Goal: Information Seeking & Learning: Learn about a topic

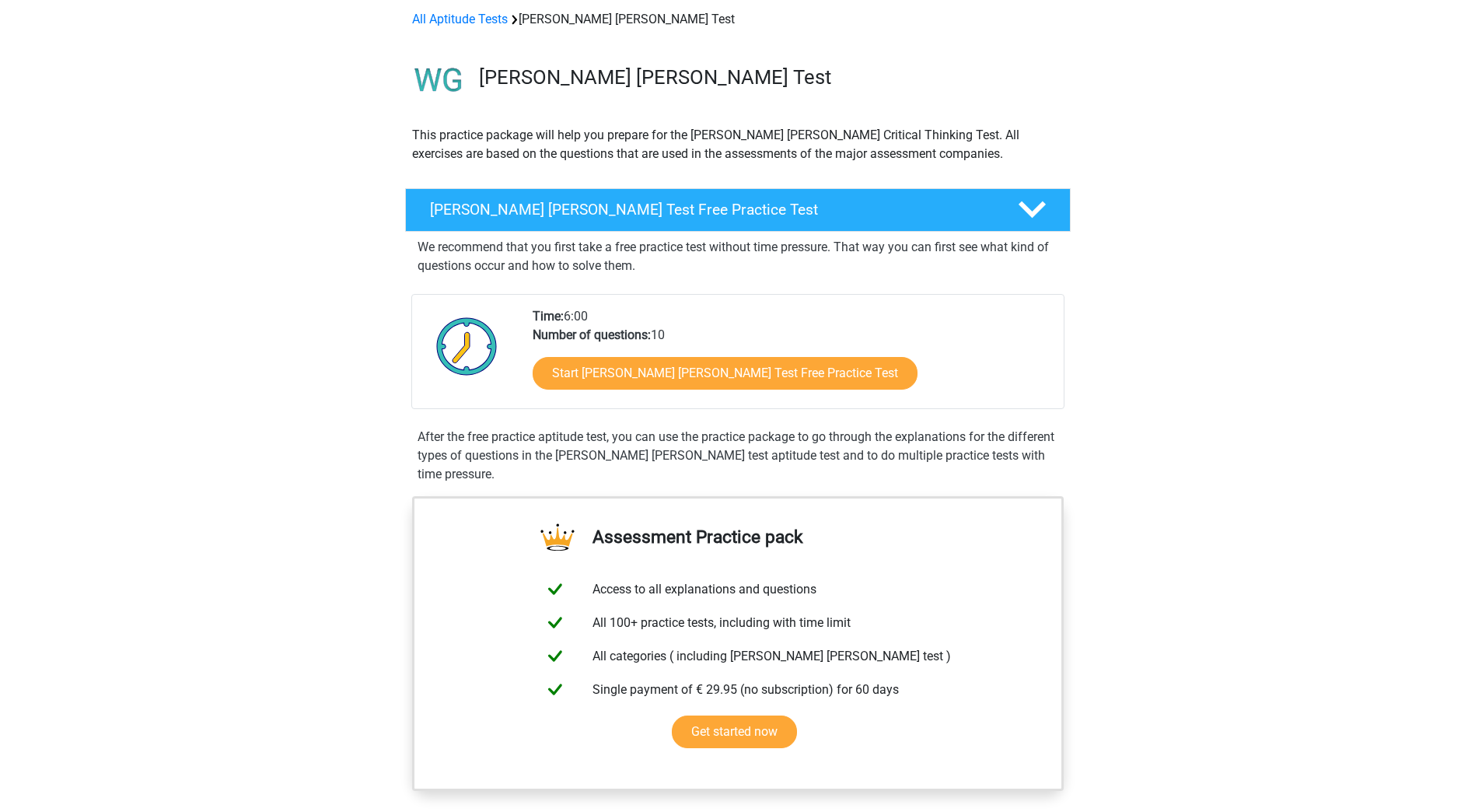
scroll to position [156, 0]
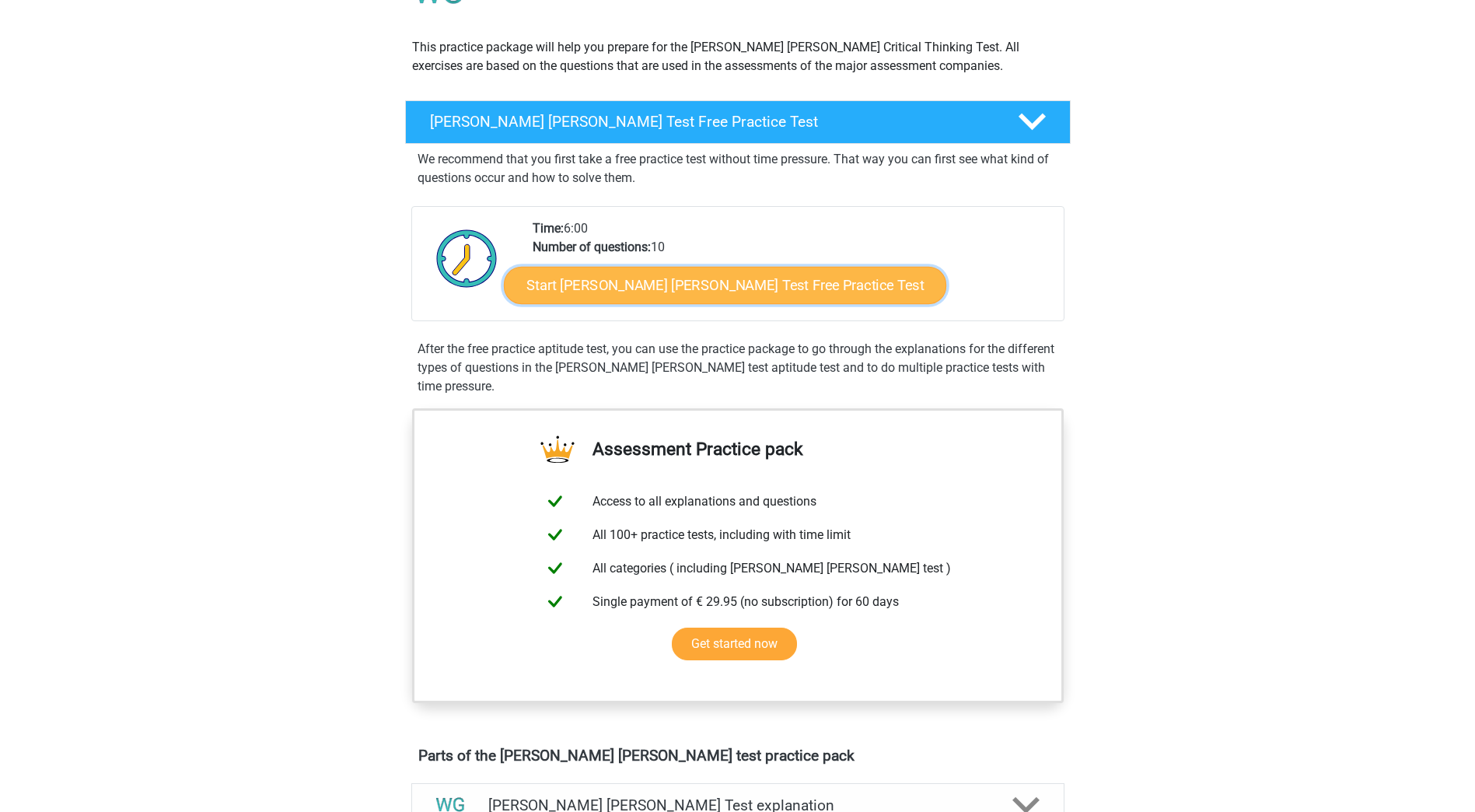
click at [709, 290] on link "Start [PERSON_NAME] [PERSON_NAME] Test Free Practice Test" at bounding box center [725, 285] width 443 height 38
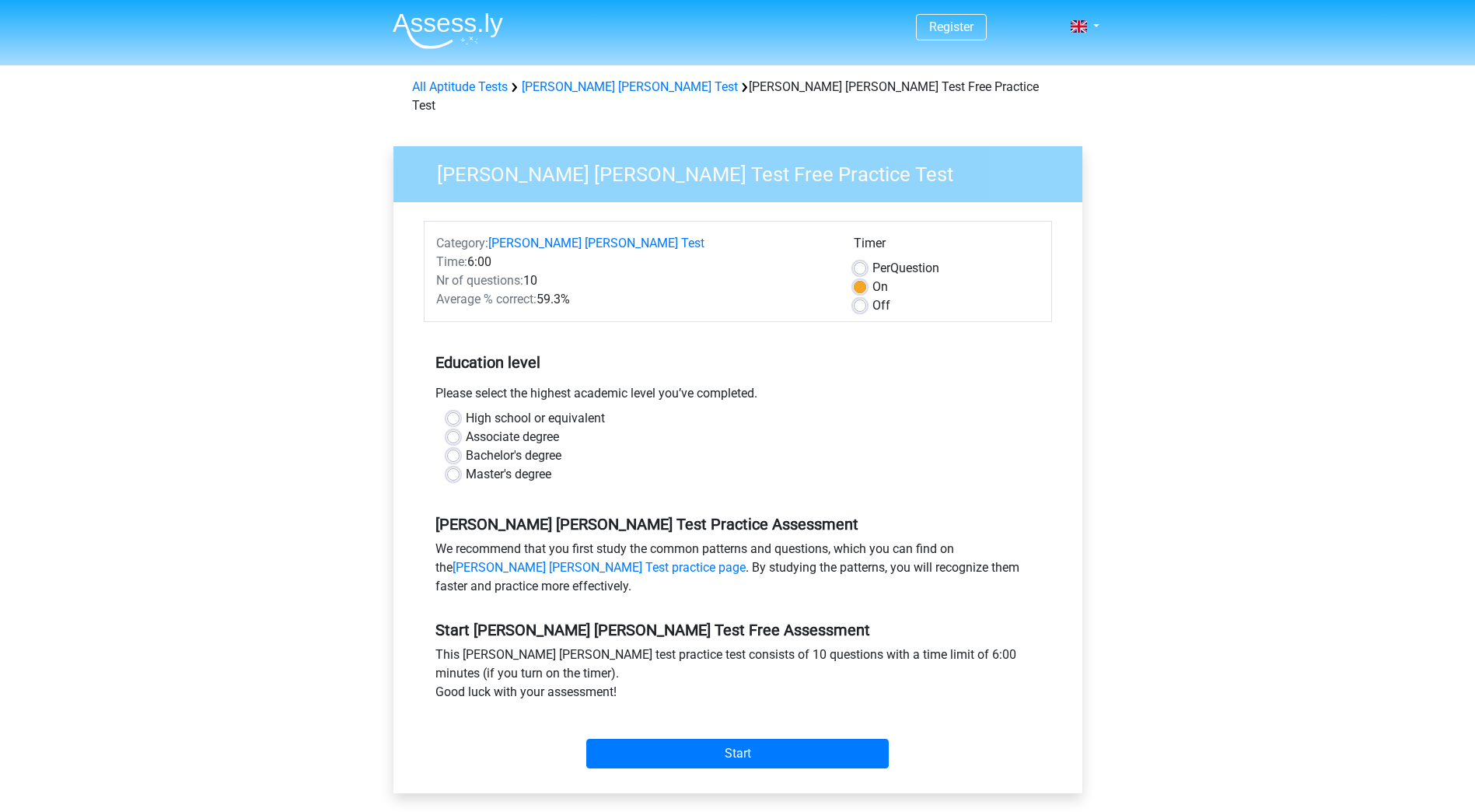
click at [510, 447] on label "Bachelor's degree" at bounding box center [513, 456] width 95 height 19
click at [460, 447] on input "Bachelor's degree" at bounding box center [452, 454] width 12 height 15
radio input "true"
click at [784, 738] on input "Start" at bounding box center [738, 753] width 302 height 29
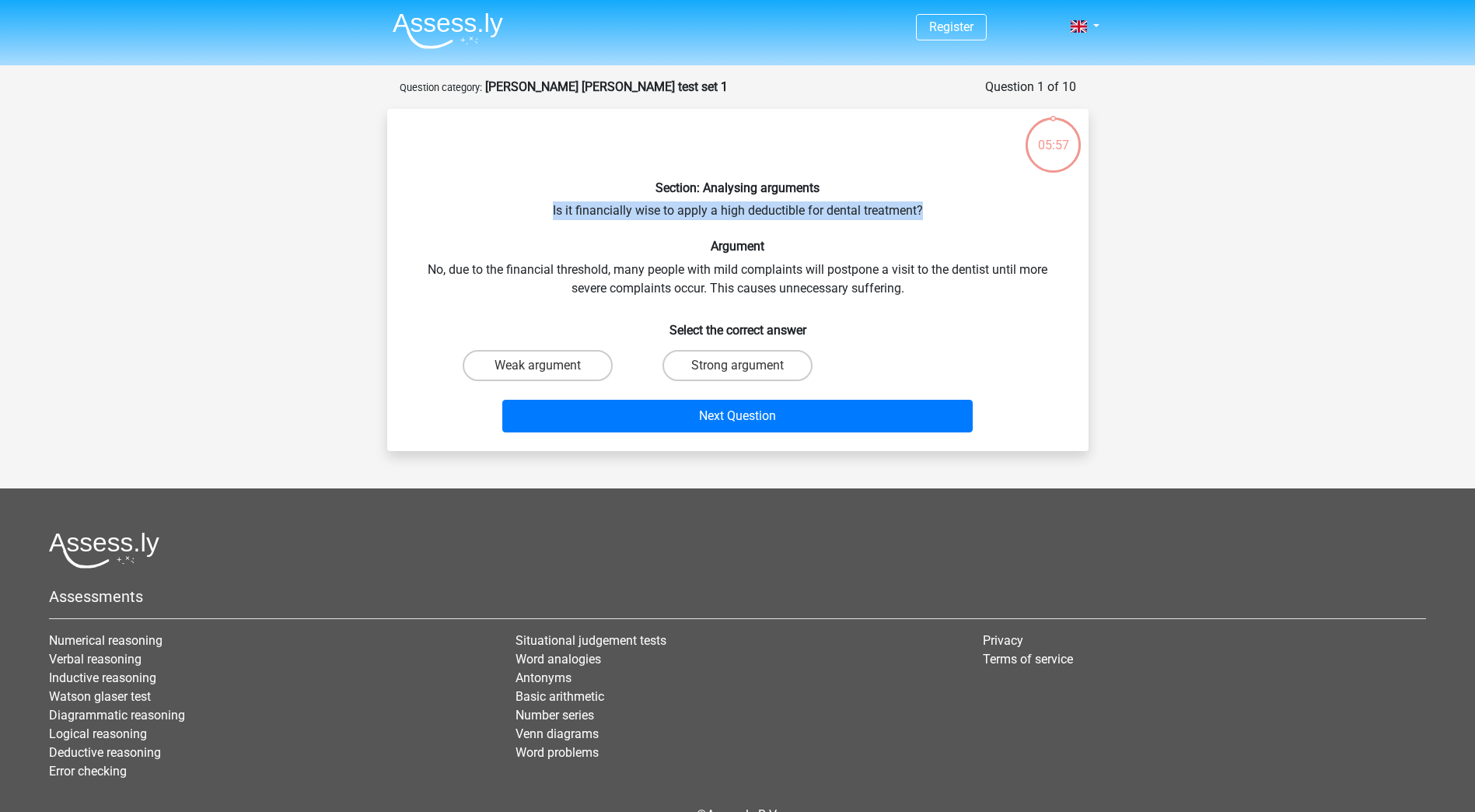
drag, startPoint x: 941, startPoint y: 210, endPoint x: 540, endPoint y: 201, distance: 401.1
click at [540, 201] on div "Section: Analysing arguments Is it financially wise to apply a high deductible …" at bounding box center [738, 279] width 689 height 317
drag, startPoint x: 540, startPoint y: 201, endPoint x: 419, endPoint y: 247, distance: 129.4
click at [419, 247] on h6 "Argument" at bounding box center [738, 246] width 652 height 15
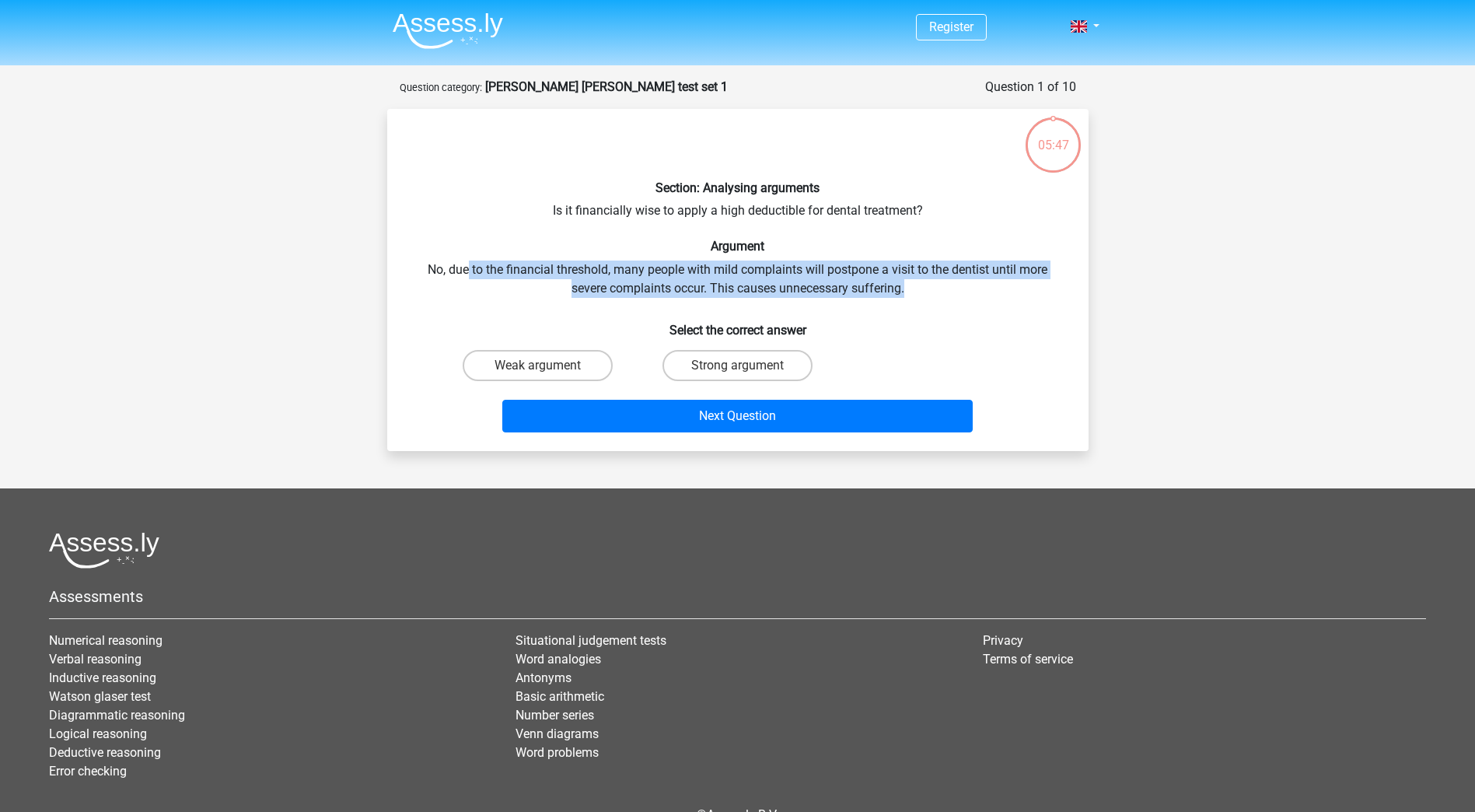
drag, startPoint x: 467, startPoint y: 266, endPoint x: 989, endPoint y: 289, distance: 522.5
click at [989, 289] on div "Section: Analysing arguments Is it financially wise to apply a high deductible …" at bounding box center [738, 279] width 689 height 317
click at [541, 364] on label "Weak argument" at bounding box center [537, 365] width 150 height 31
click at [541, 365] on input "Weak argument" at bounding box center [542, 370] width 10 height 10
radio input "true"
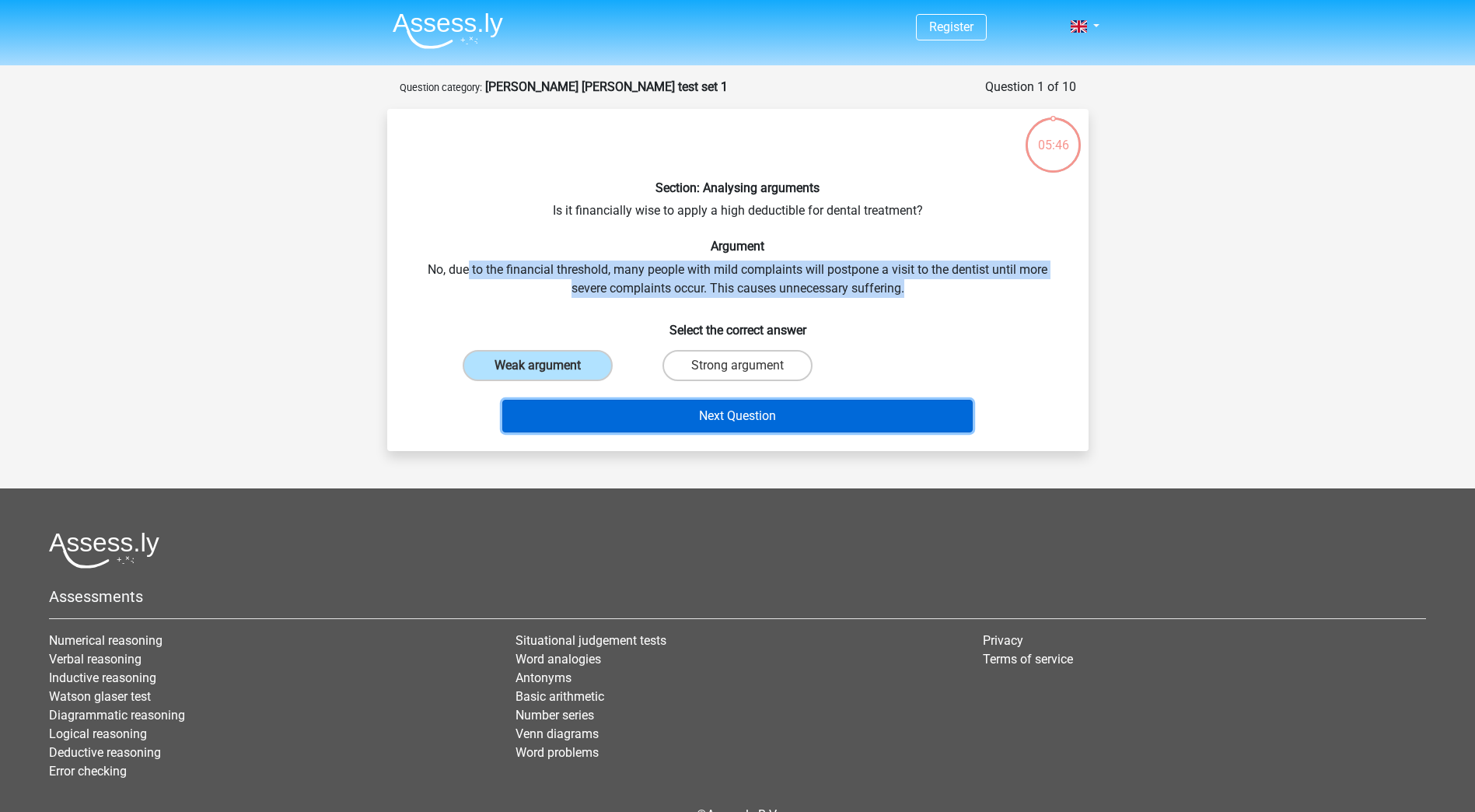
click at [704, 399] on button "Next Question" at bounding box center [738, 415] width 470 height 33
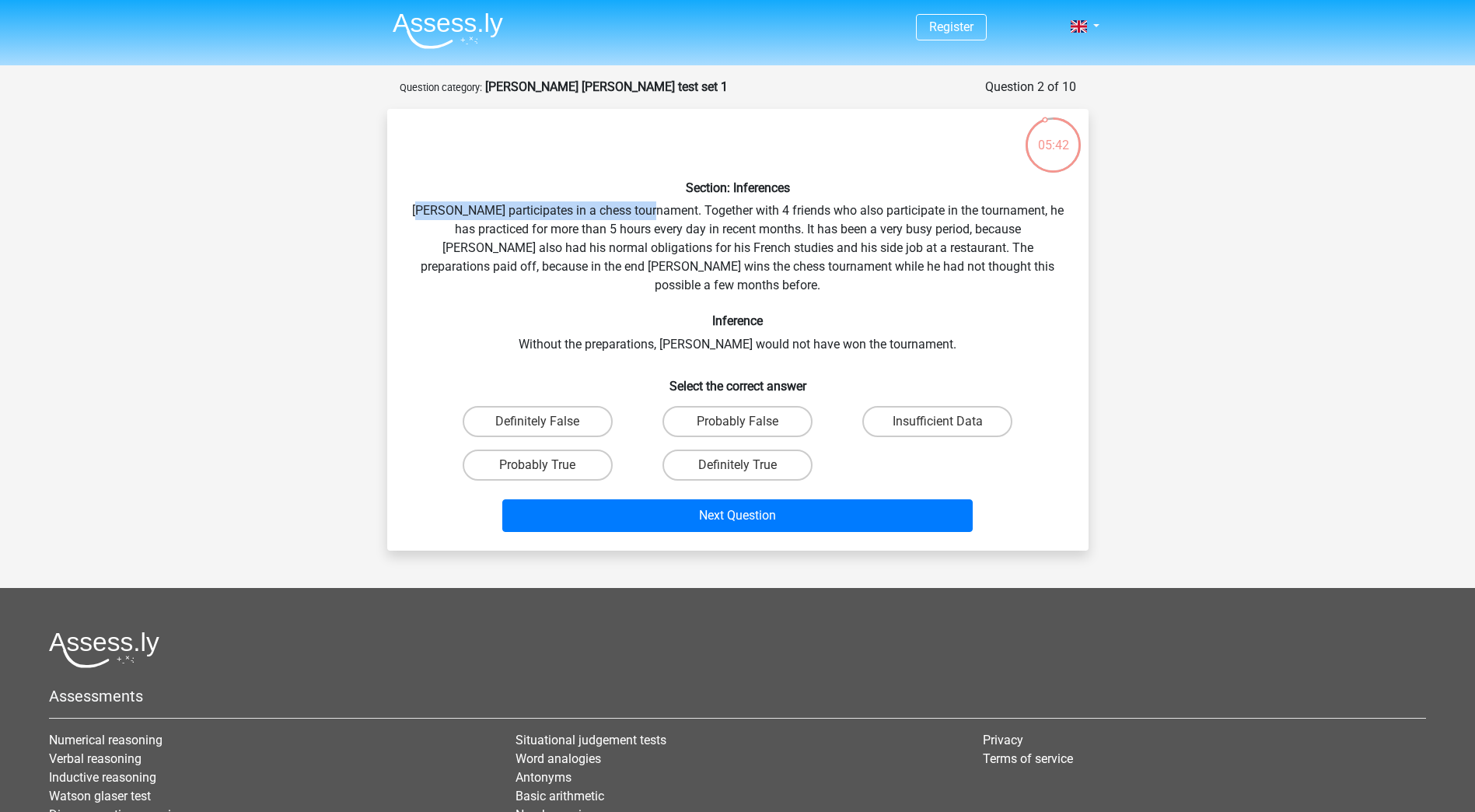
drag, startPoint x: 433, startPoint y: 206, endPoint x: 661, endPoint y: 211, distance: 228.1
click at [661, 211] on div "Section: Inferences Pablo participates in a chess tournament. Together with 4 f…" at bounding box center [738, 329] width 689 height 416
drag, startPoint x: 661, startPoint y: 211, endPoint x: 581, endPoint y: 275, distance: 102.4
click at [581, 275] on div "Section: Inferences Pablo participates in a chess tournament. Together with 4 f…" at bounding box center [738, 329] width 689 height 416
click at [959, 406] on label "Insufficient Data" at bounding box center [937, 421] width 150 height 31
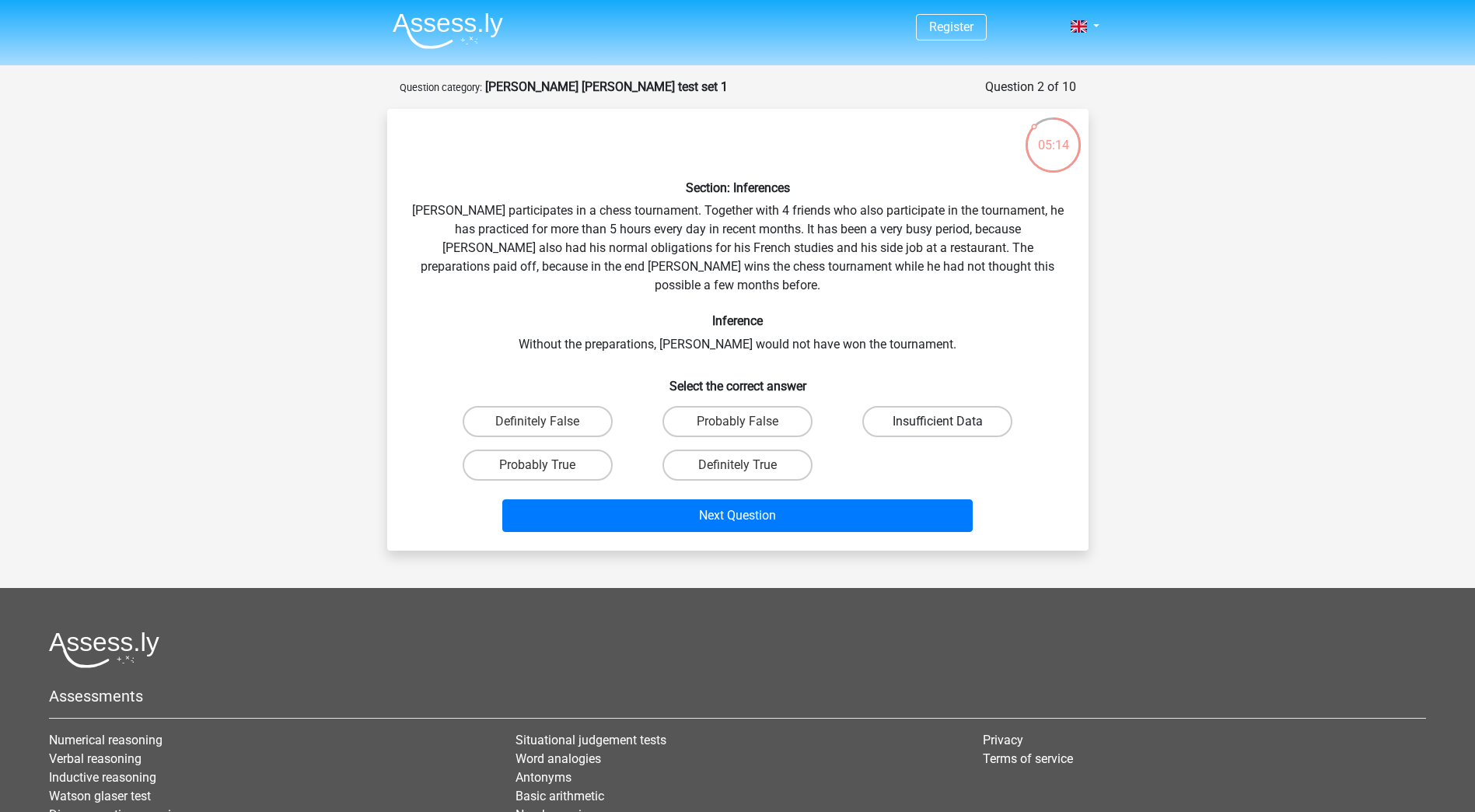
click at [948, 421] on input "Insufficient Data" at bounding box center [942, 426] width 10 height 10
radio input "true"
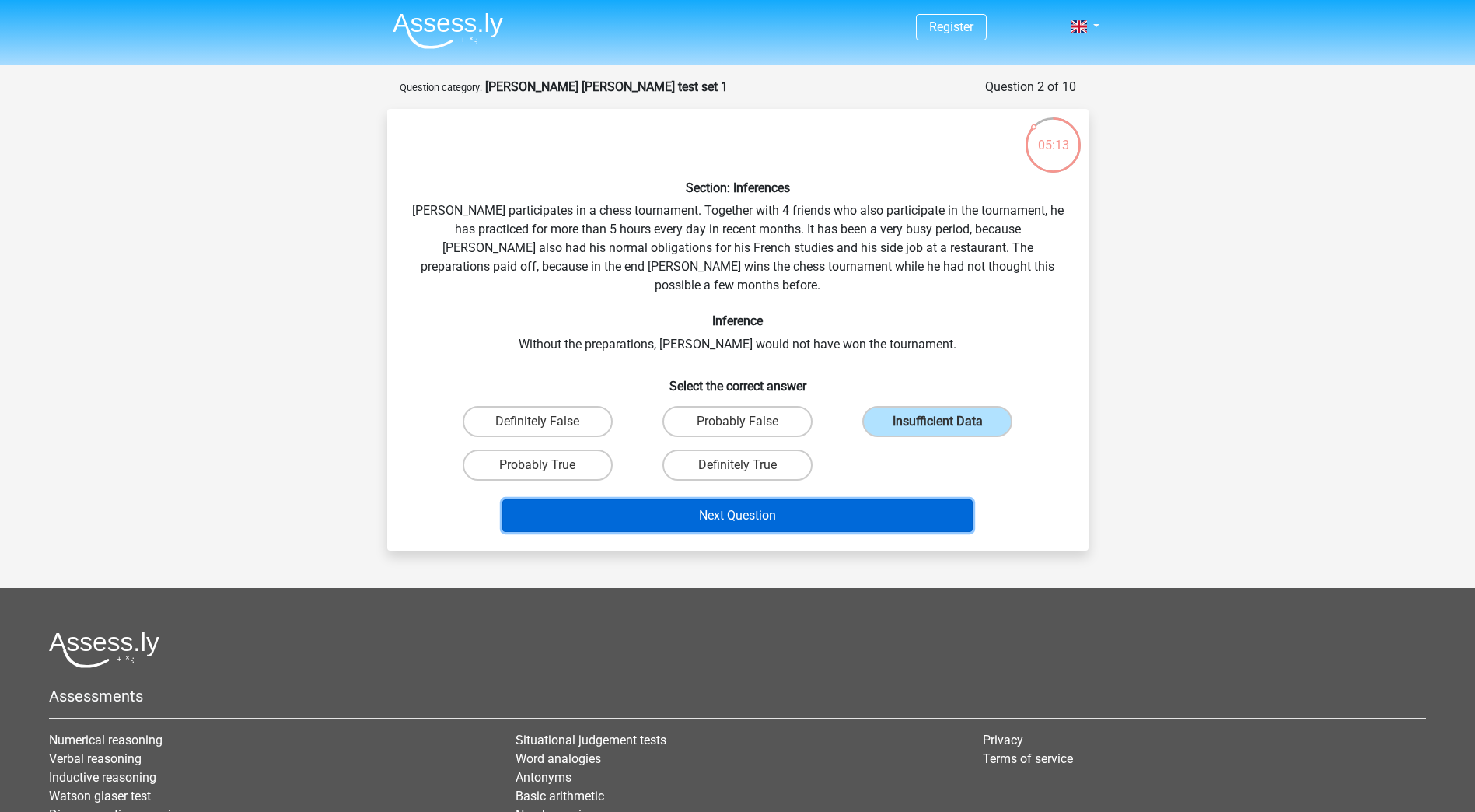
click at [851, 499] on button "Next Question" at bounding box center [738, 516] width 470 height 33
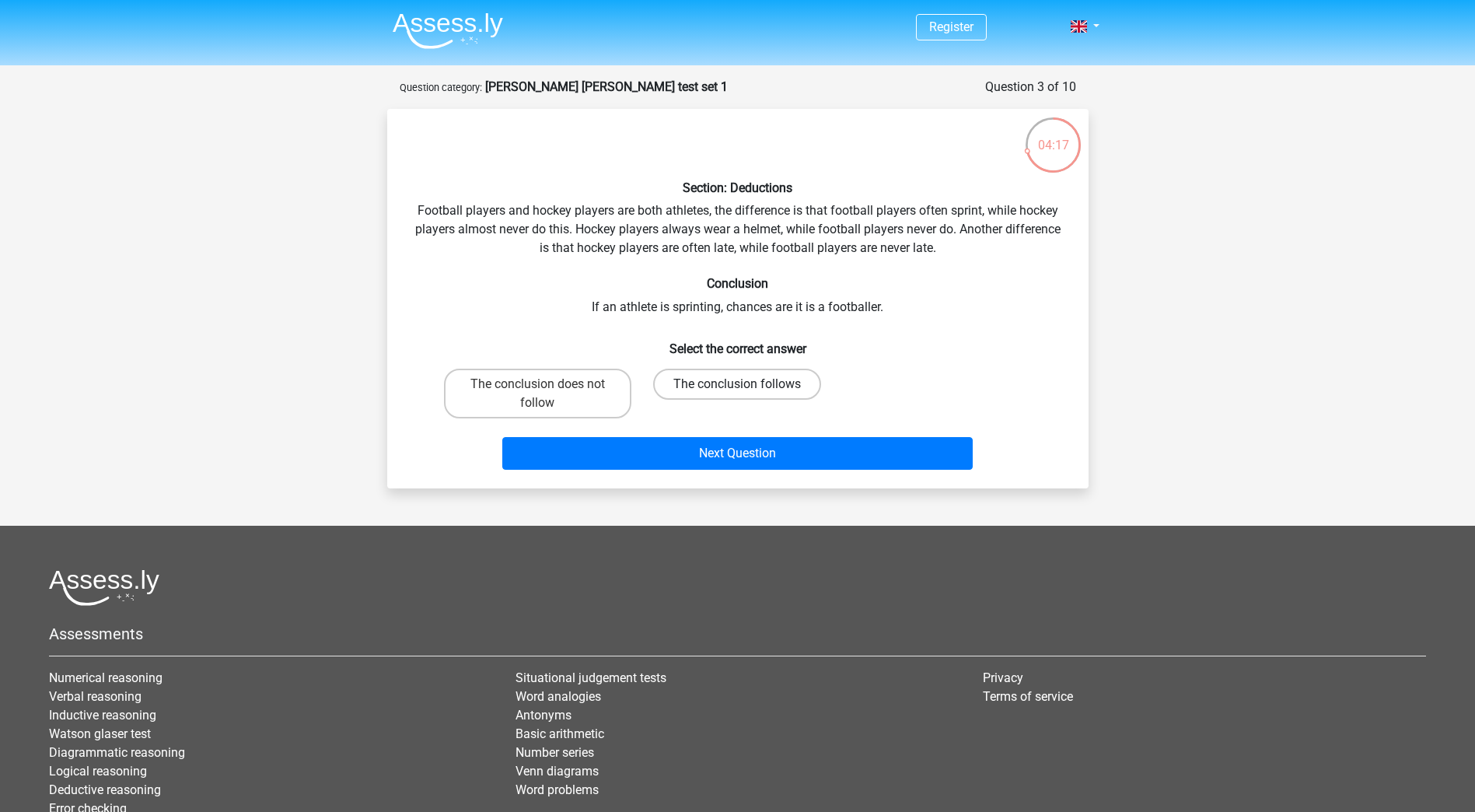
click at [777, 370] on label "The conclusion follows" at bounding box center [738, 383] width 168 height 31
click at [747, 384] on input "The conclusion follows" at bounding box center [742, 389] width 10 height 10
radio input "true"
click at [812, 475] on div "Next Question" at bounding box center [738, 456] width 601 height 39
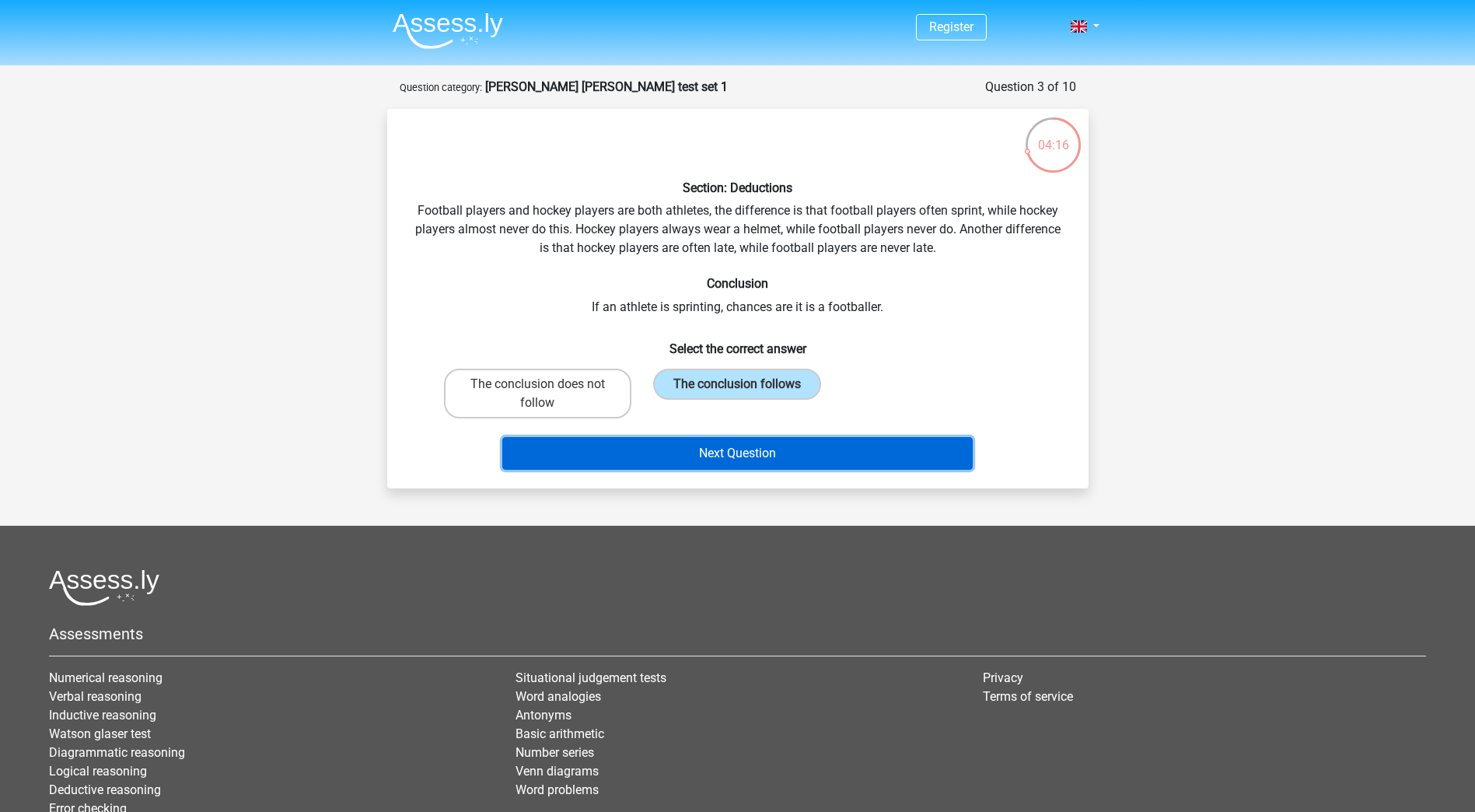
click at [797, 462] on button "Next Question" at bounding box center [738, 453] width 470 height 33
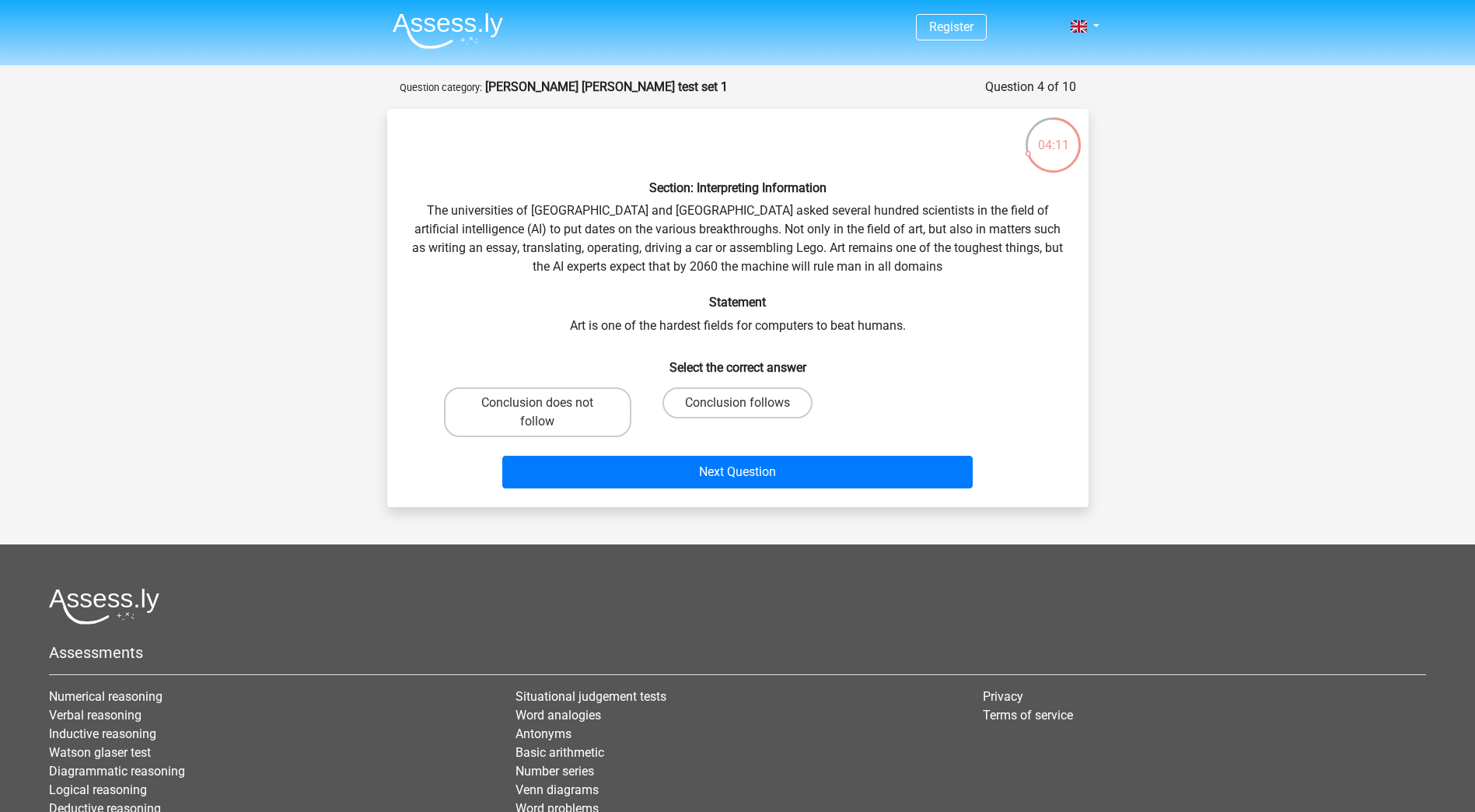
click at [1228, 359] on div "Register Nederlands English" at bounding box center [738, 477] width 1475 height 955
click at [526, 406] on label "Conclusion does not follow" at bounding box center [537, 412] width 187 height 50
click at [537, 406] on input "Conclusion does not follow" at bounding box center [542, 408] width 10 height 10
radio input "true"
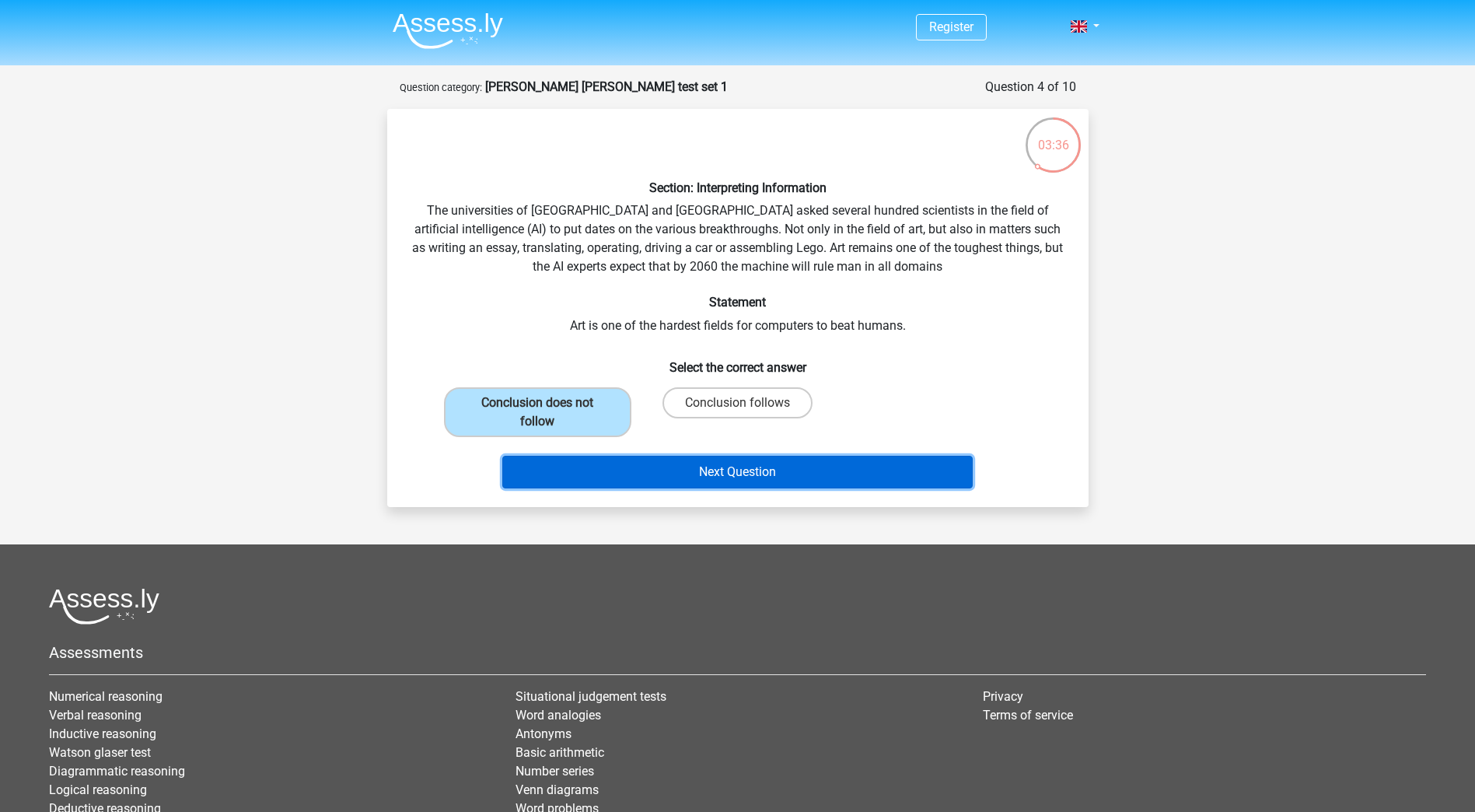
click at [830, 474] on button "Next Question" at bounding box center [738, 472] width 470 height 33
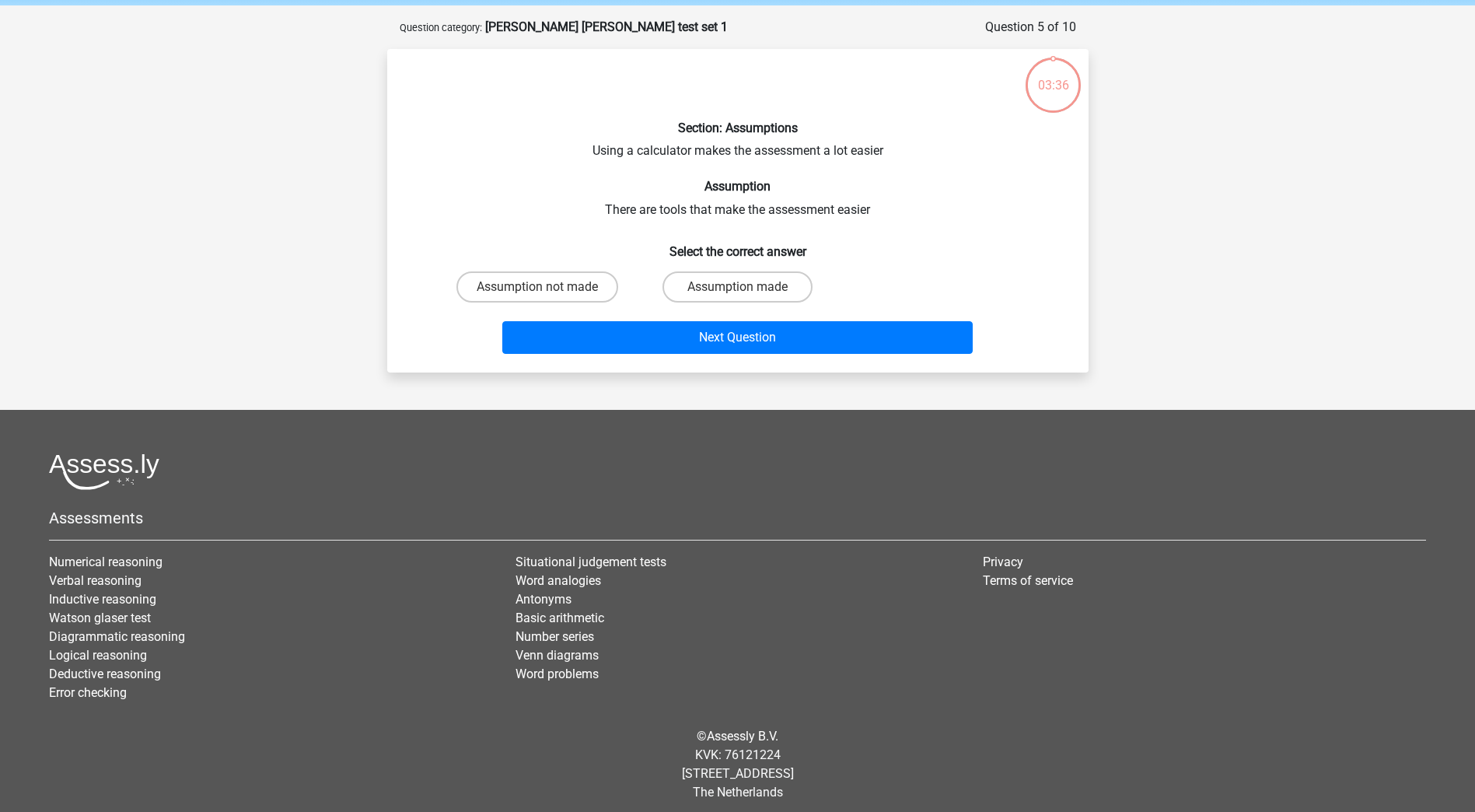
scroll to position [68, 0]
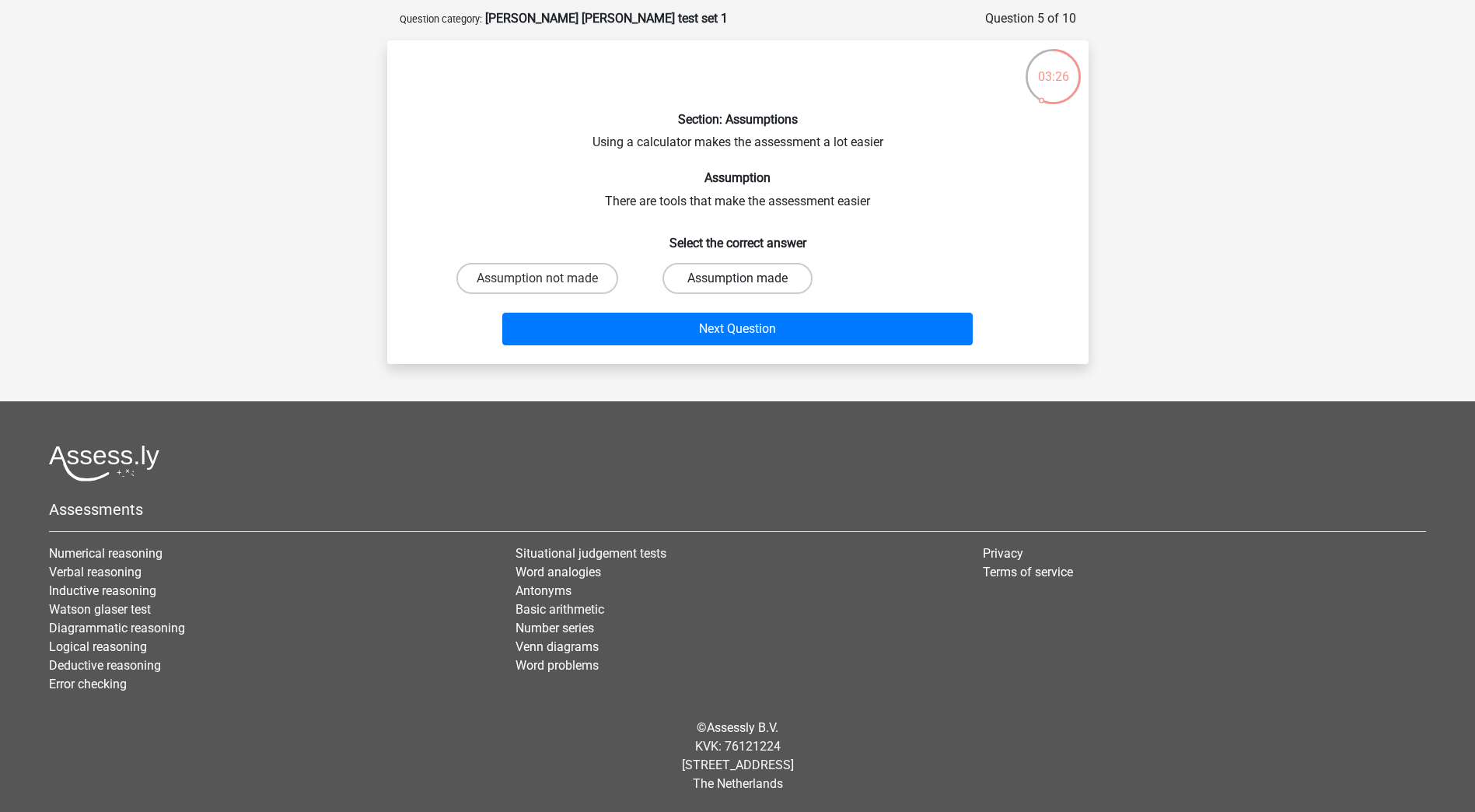
click at [786, 268] on label "Assumption made" at bounding box center [738, 278] width 150 height 31
click at [747, 279] on input "Assumption made" at bounding box center [742, 283] width 10 height 10
radio input "true"
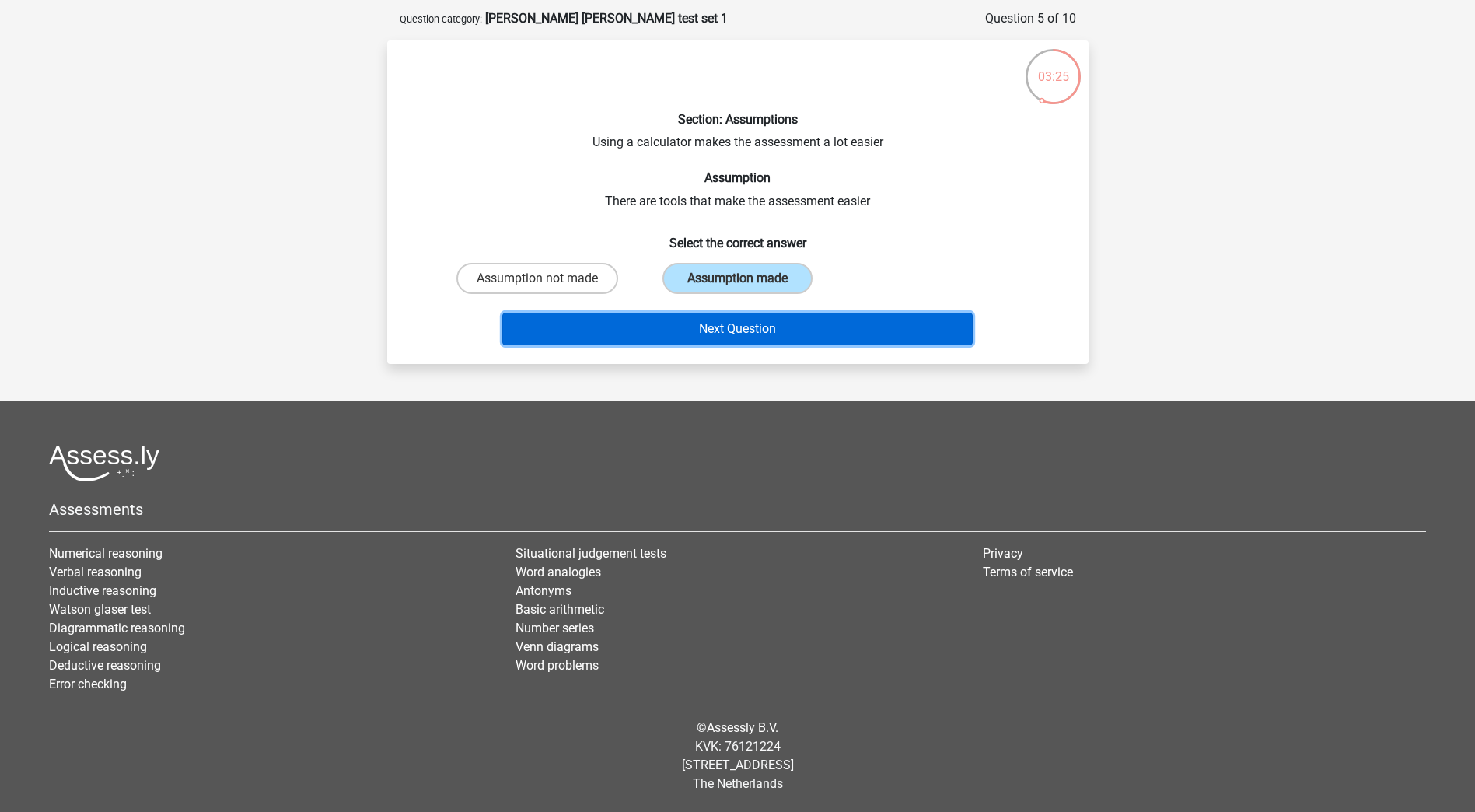
click at [775, 337] on button "Next Question" at bounding box center [738, 329] width 470 height 33
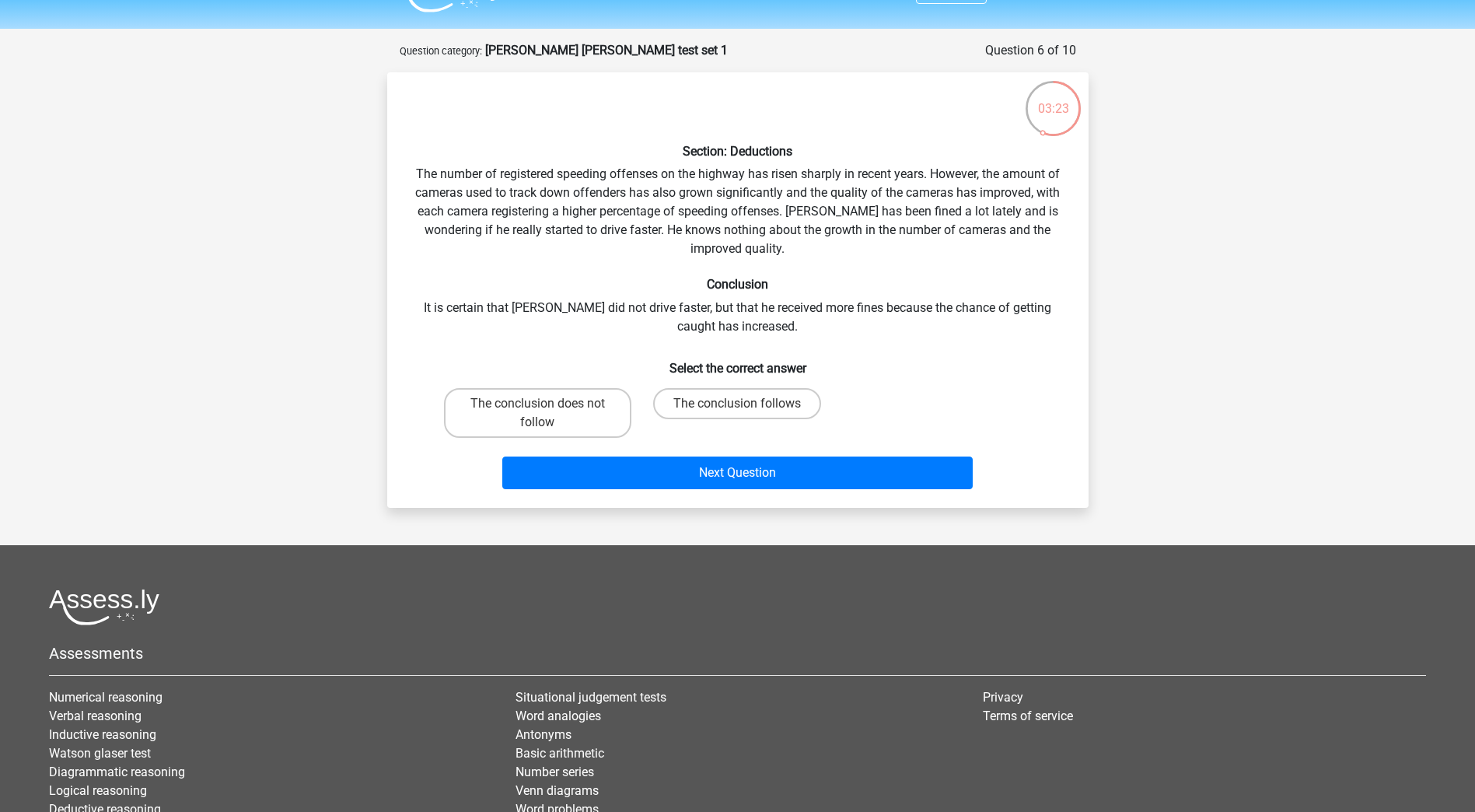
scroll to position [0, 0]
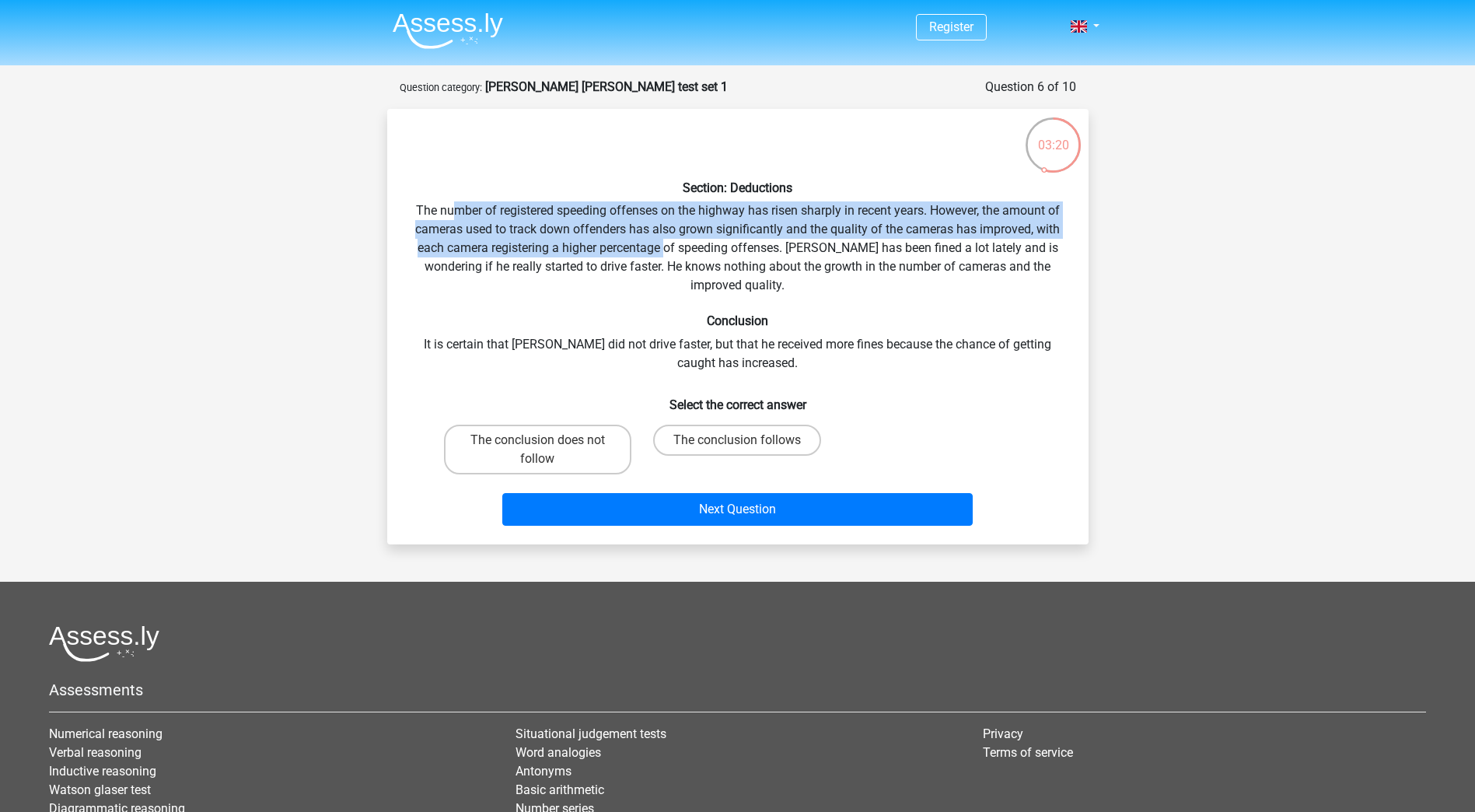
drag, startPoint x: 453, startPoint y: 204, endPoint x: 666, endPoint y: 252, distance: 218.3
click at [666, 252] on div "Section: Deductions The number of registered speeding offenses on the highway h…" at bounding box center [738, 326] width 689 height 411
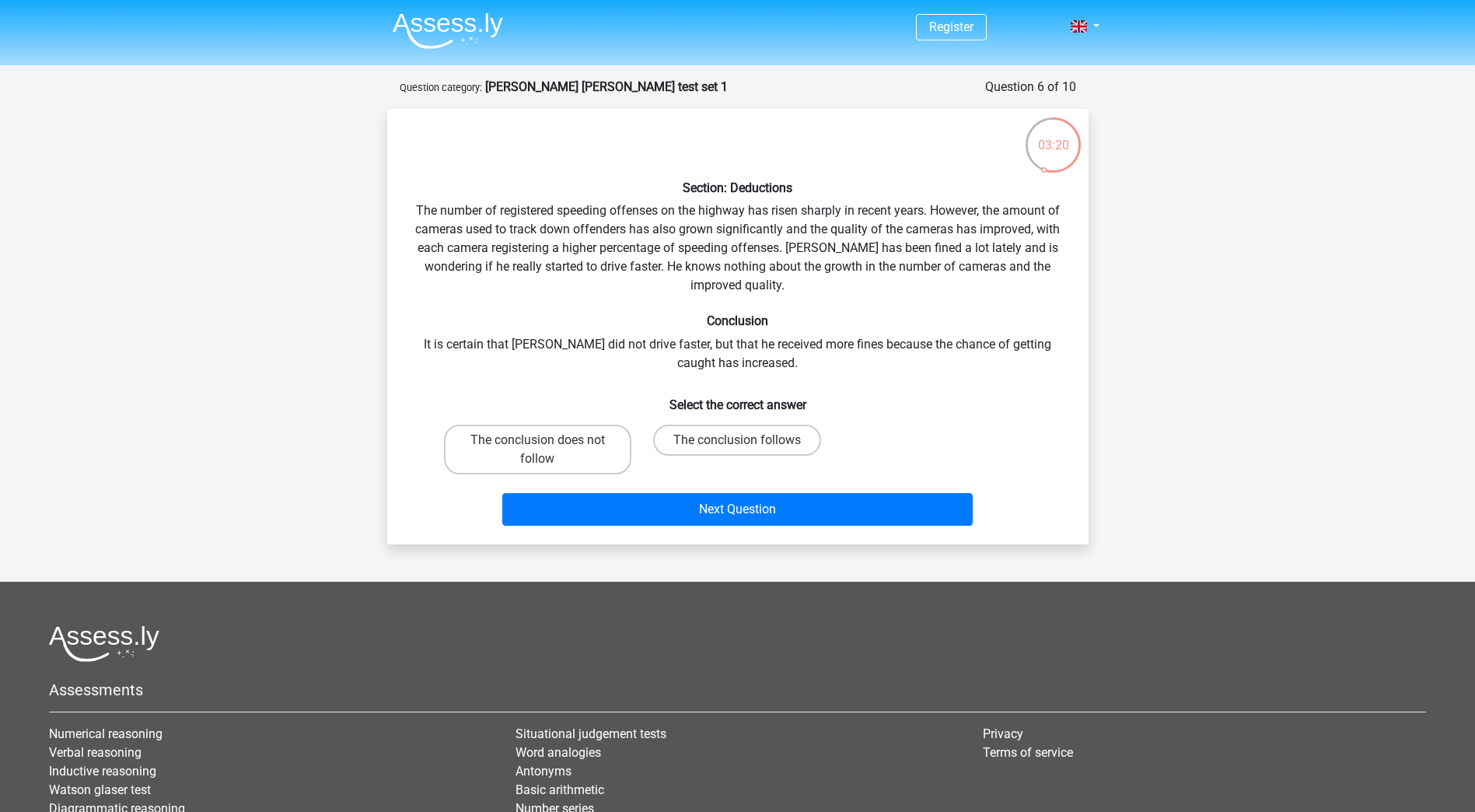
drag, startPoint x: 666, startPoint y: 252, endPoint x: 671, endPoint y: 266, distance: 14.9
click at [671, 266] on div "Section: Deductions The number of registered speeding offenses on the highway h…" at bounding box center [738, 326] width 689 height 411
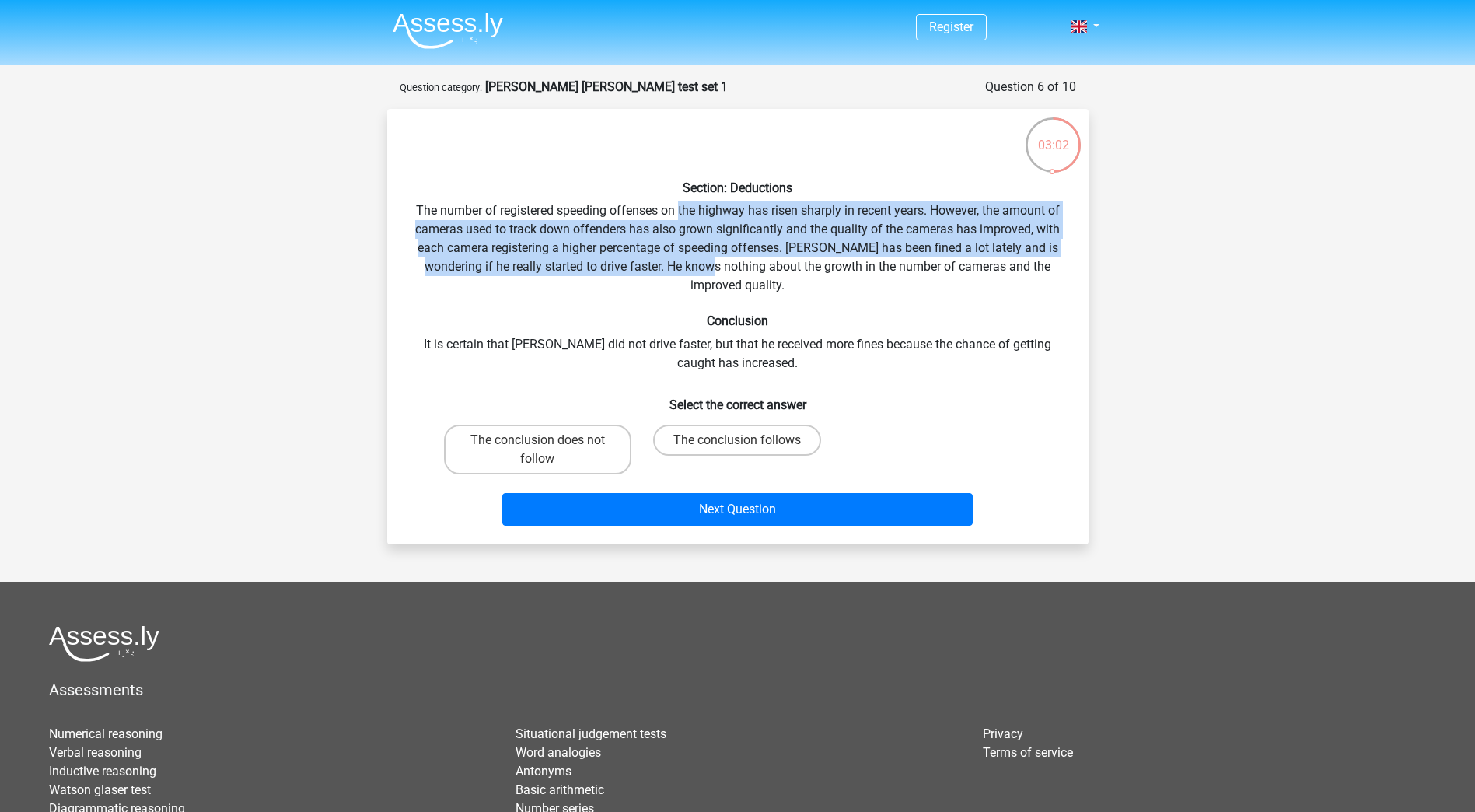
drag, startPoint x: 679, startPoint y: 202, endPoint x: 704, endPoint y: 270, distance: 72.4
click at [704, 270] on div "Section: Deductions The number of registered speeding offenses on the highway h…" at bounding box center [738, 326] width 689 height 411
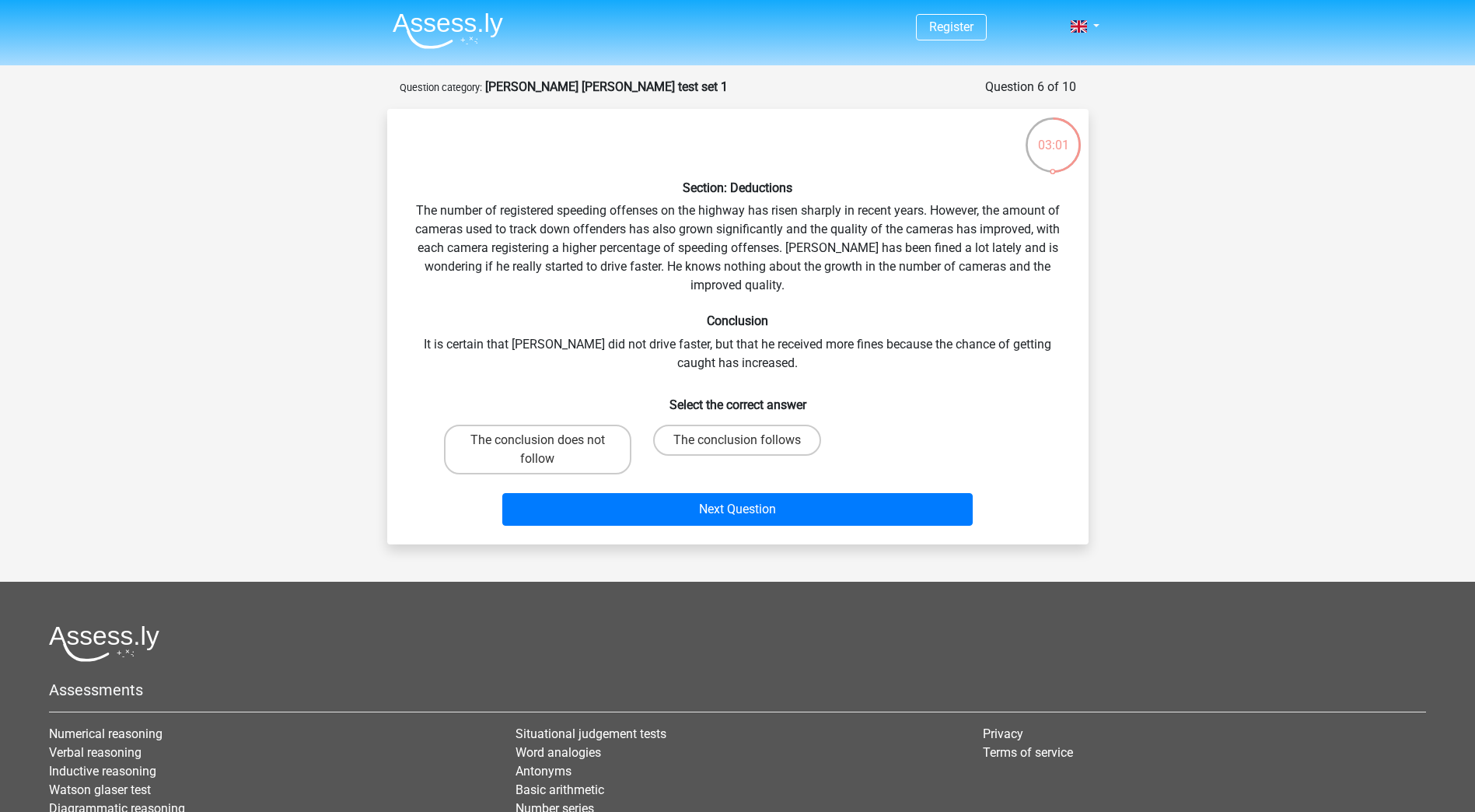
drag, startPoint x: 704, startPoint y: 270, endPoint x: 690, endPoint y: 300, distance: 33.1
click at [690, 300] on div "Section: Deductions The number of registered speeding offenses on the highway h…" at bounding box center [738, 326] width 689 height 411
click at [579, 461] on label "The conclusion does not follow" at bounding box center [537, 449] width 187 height 50
click at [548, 450] on input "The conclusion does not follow" at bounding box center [542, 445] width 10 height 10
radio input "true"
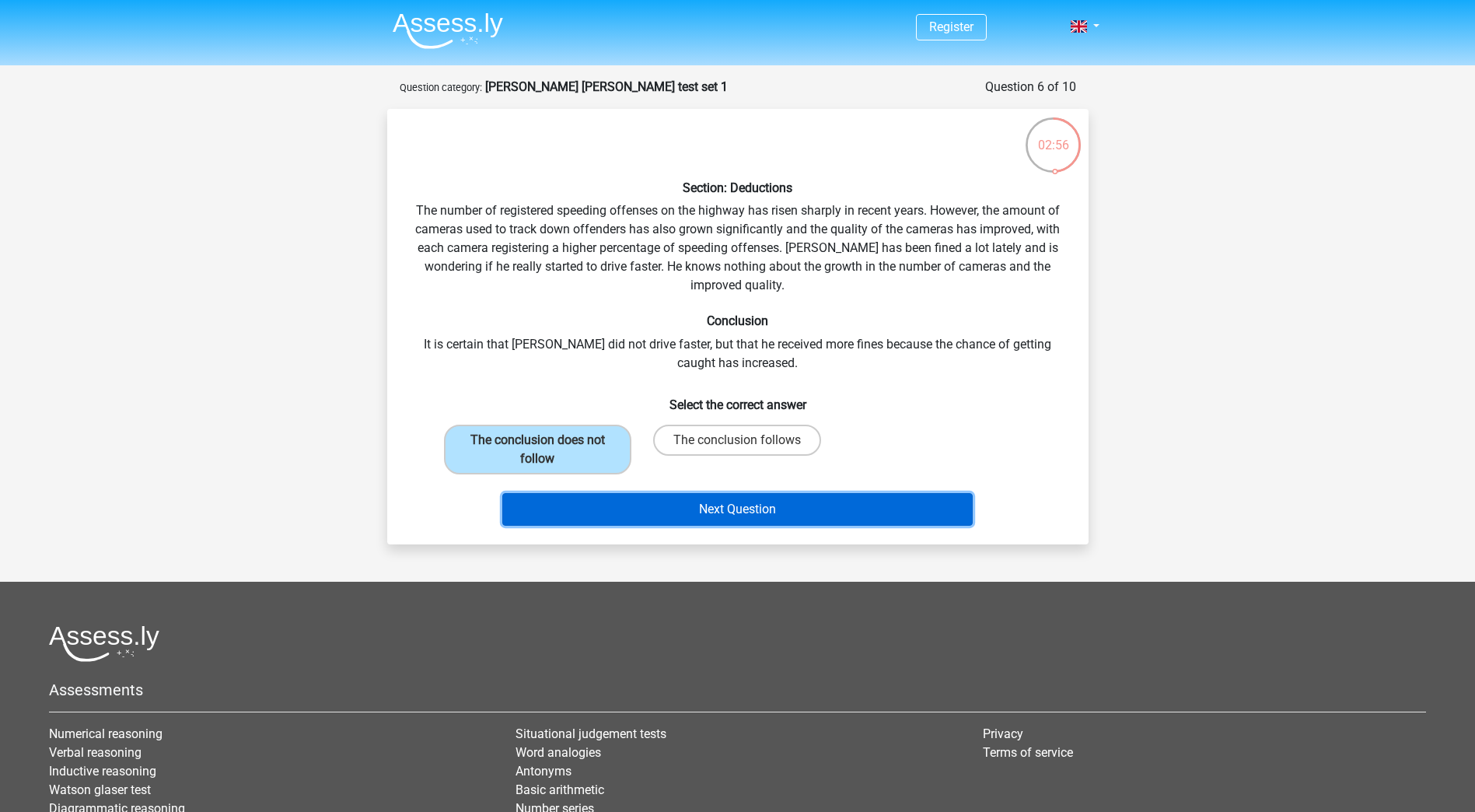
click at [588, 512] on button "Next Question" at bounding box center [738, 509] width 470 height 33
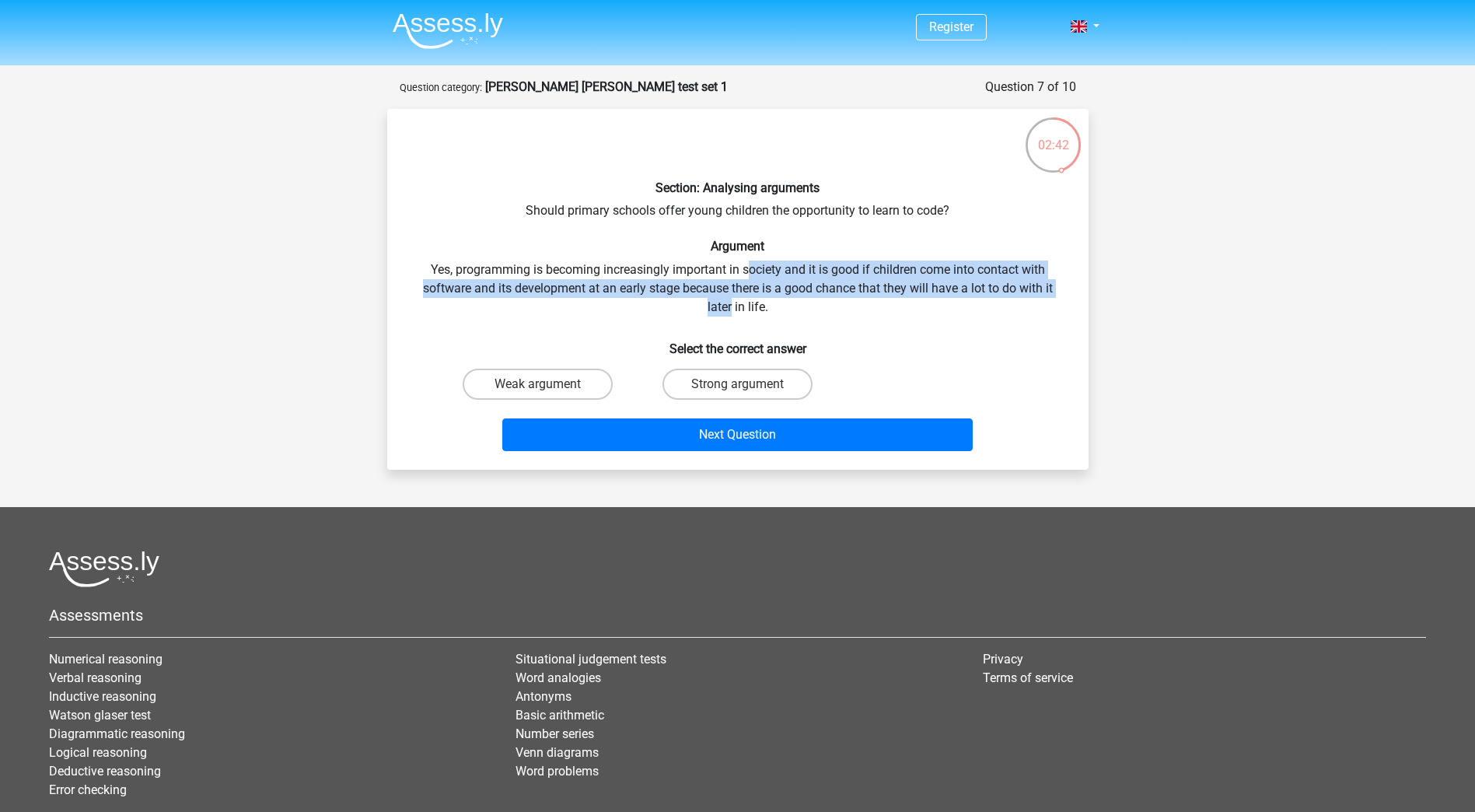
drag, startPoint x: 730, startPoint y: 309, endPoint x: 746, endPoint y: 266, distance: 45.9
click at [746, 266] on div "Section: Analysing arguments Should primary schools offer young children the op…" at bounding box center [738, 289] width 689 height 336
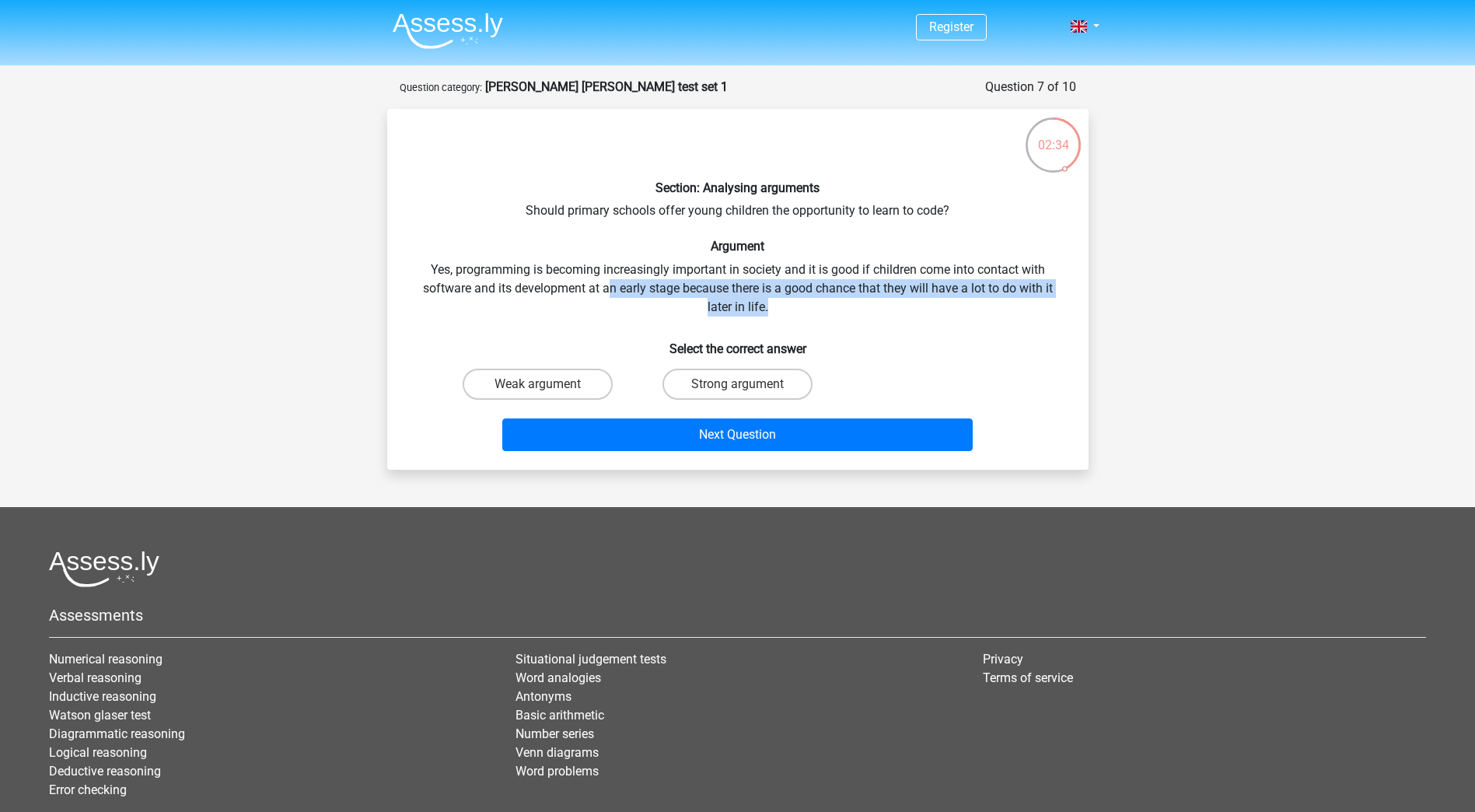
drag, startPoint x: 606, startPoint y: 283, endPoint x: 903, endPoint y: 306, distance: 297.9
click at [903, 306] on div "Section: Analysing arguments Should primary schools offer young children the op…" at bounding box center [738, 289] width 689 height 336
click at [762, 390] on label "Strong argument" at bounding box center [738, 383] width 150 height 31
click at [747, 390] on input "Strong argument" at bounding box center [742, 389] width 10 height 10
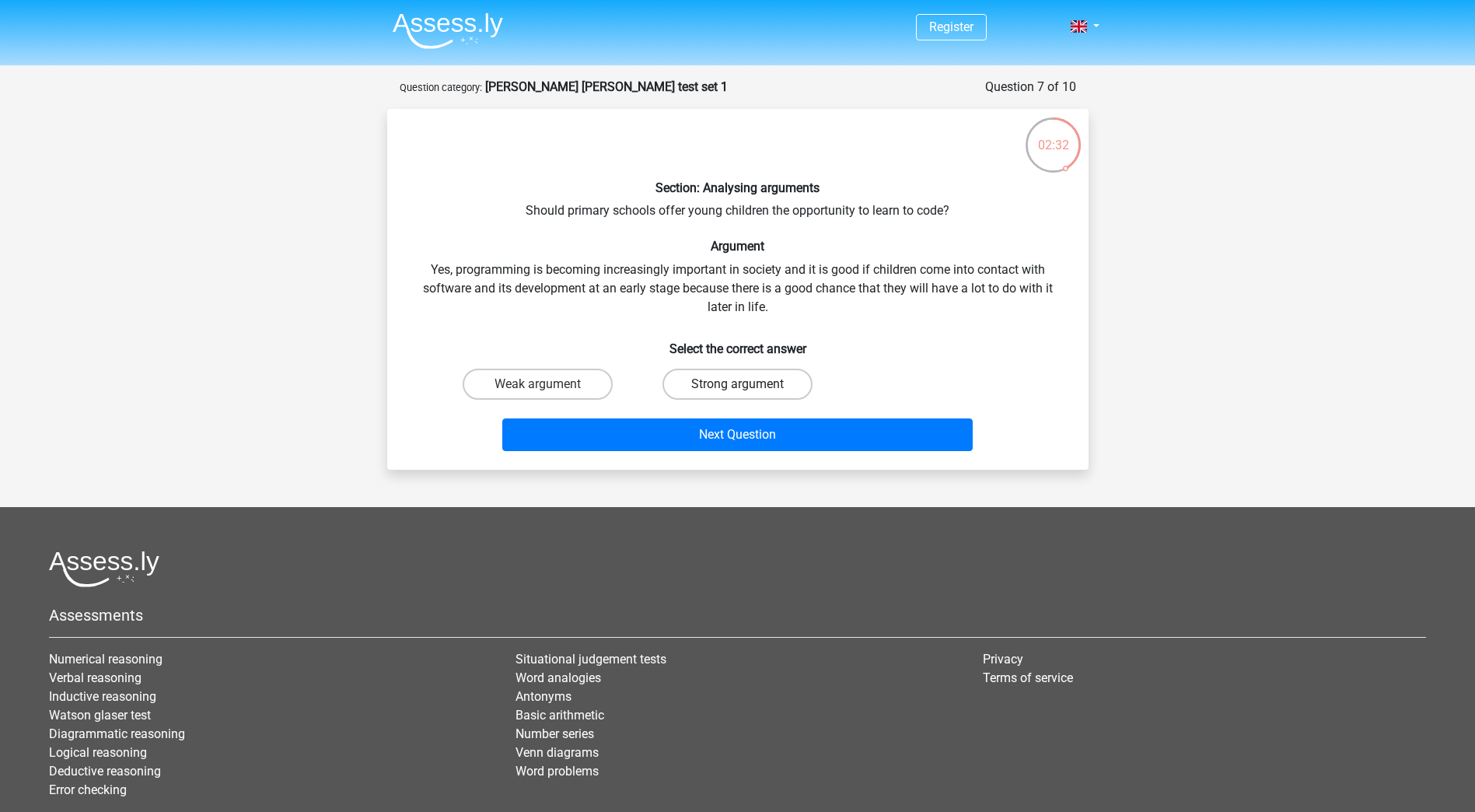
radio input "true"
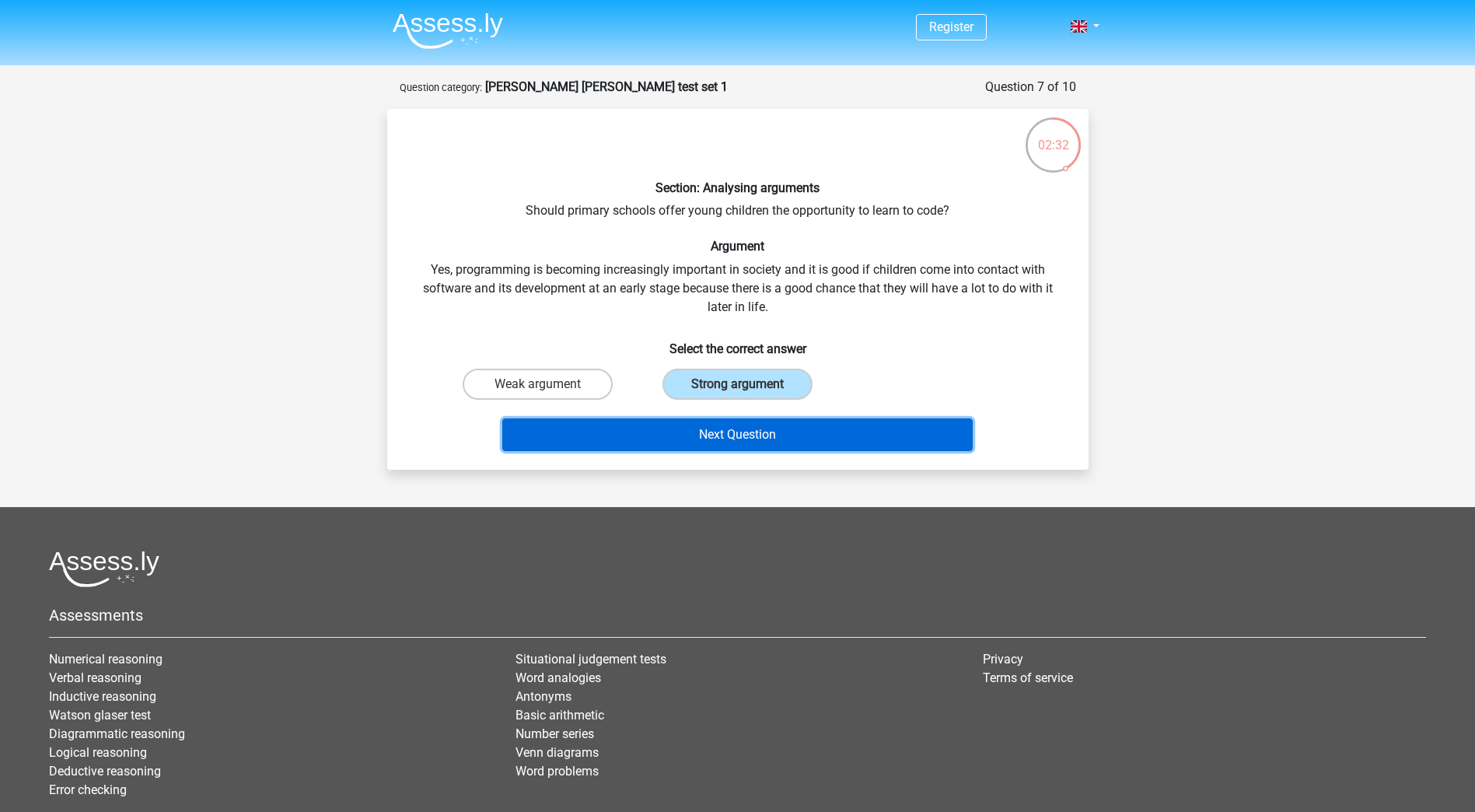
click at [751, 434] on button "Next Question" at bounding box center [738, 434] width 470 height 33
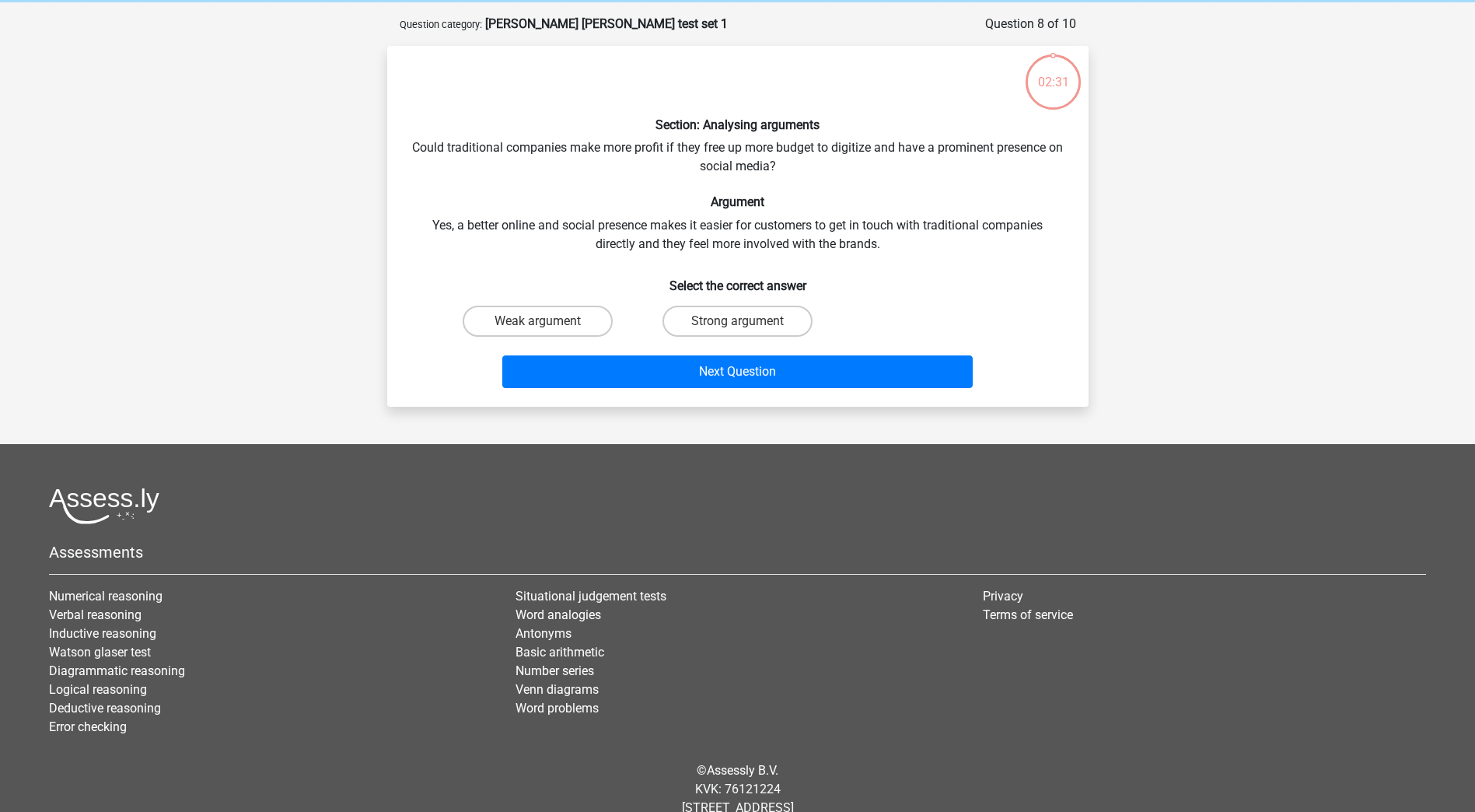
scroll to position [77, 0]
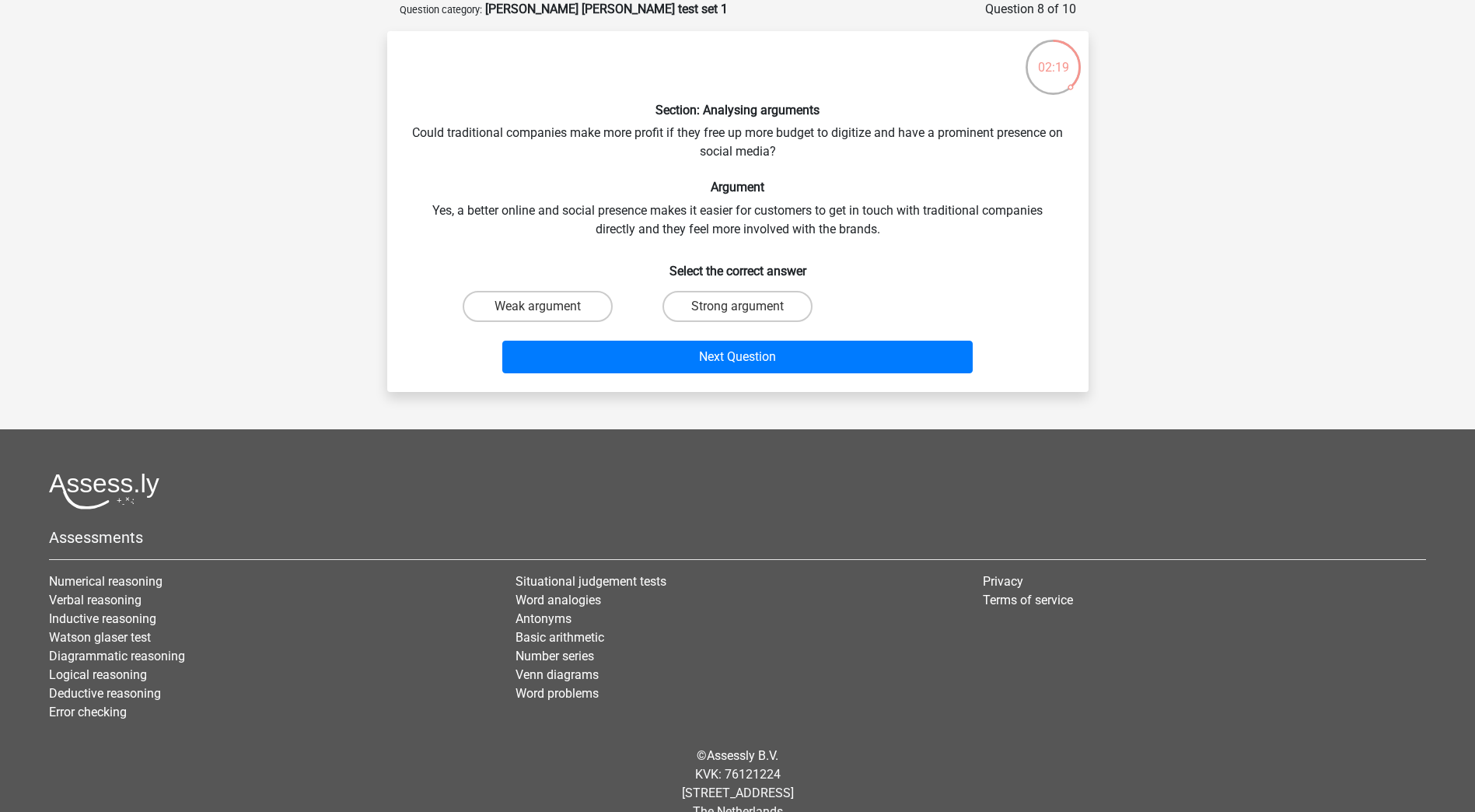
click at [751, 275] on h6 "Select the correct answer" at bounding box center [738, 264] width 652 height 27
click at [746, 306] on input "Strong argument" at bounding box center [742, 311] width 10 height 10
radio input "true"
click at [756, 336] on div "Next Question" at bounding box center [738, 353] width 652 height 51
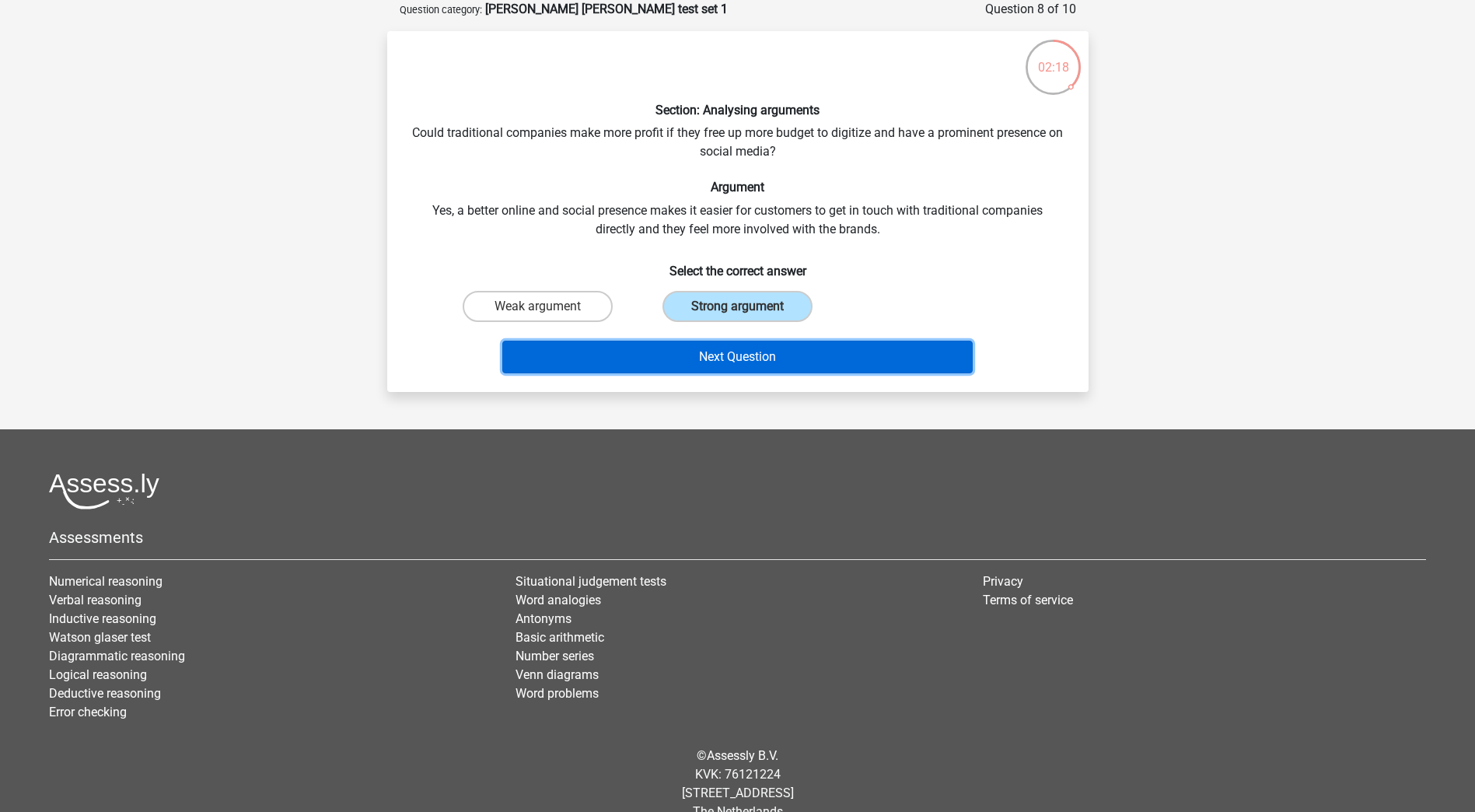
click at [764, 351] on button "Next Question" at bounding box center [738, 357] width 470 height 33
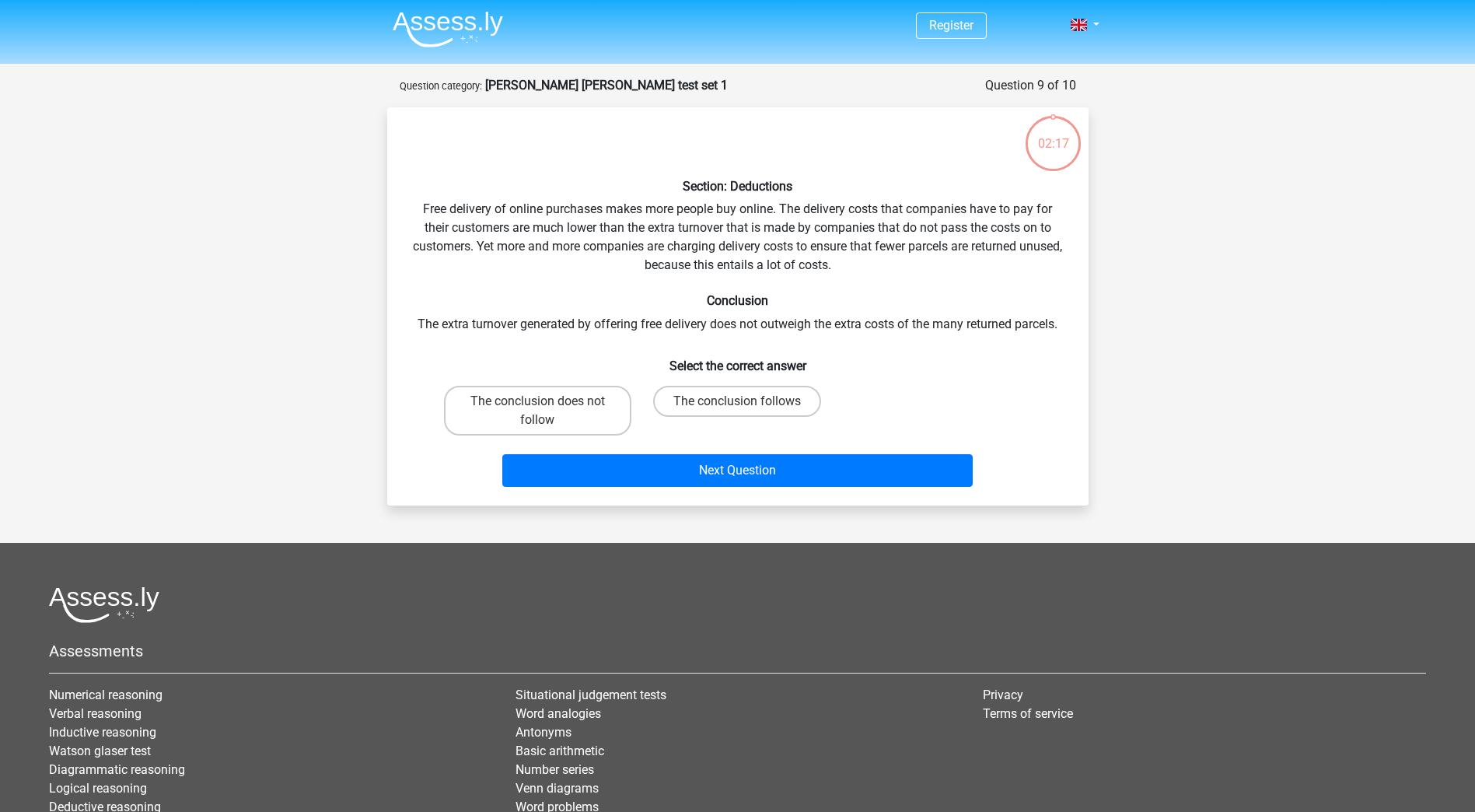
scroll to position [0, 0]
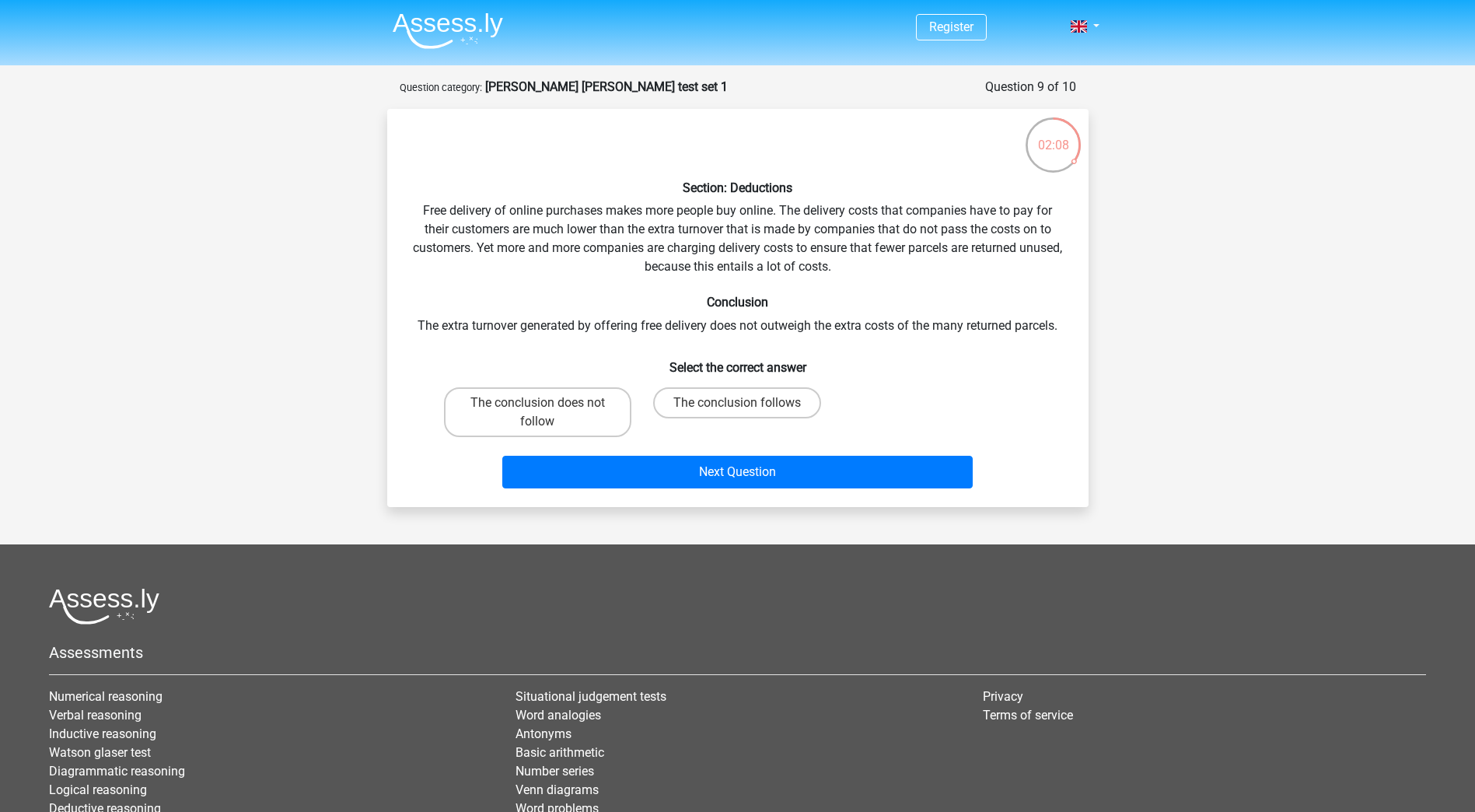
click at [543, 412] on input "The conclusion does not follow" at bounding box center [542, 408] width 10 height 10
radio input "true"
click at [735, 407] on label "The conclusion follows" at bounding box center [738, 402] width 168 height 31
click at [738, 407] on input "The conclusion follows" at bounding box center [742, 408] width 10 height 10
radio input "true"
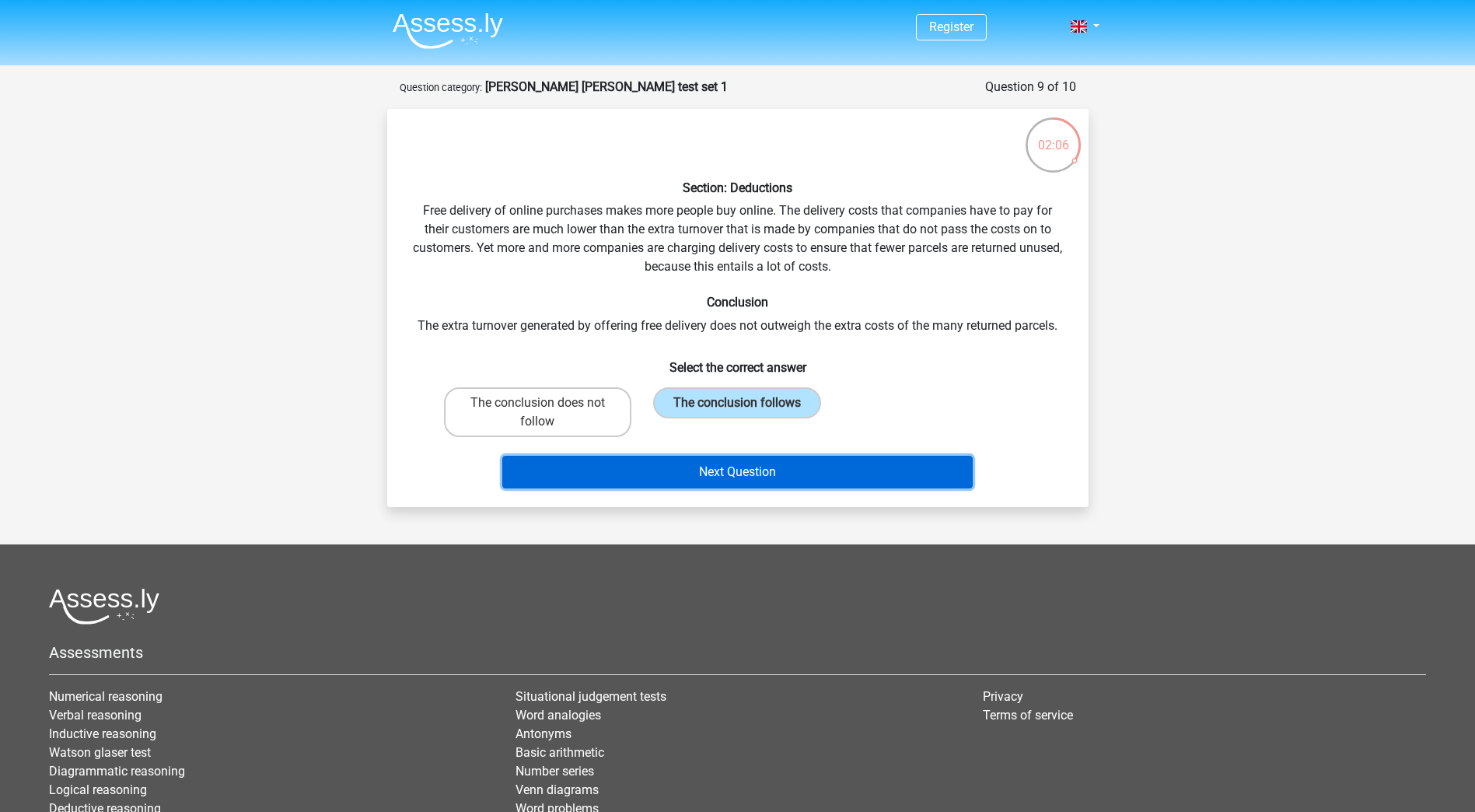
click at [747, 478] on button "Next Question" at bounding box center [738, 472] width 470 height 33
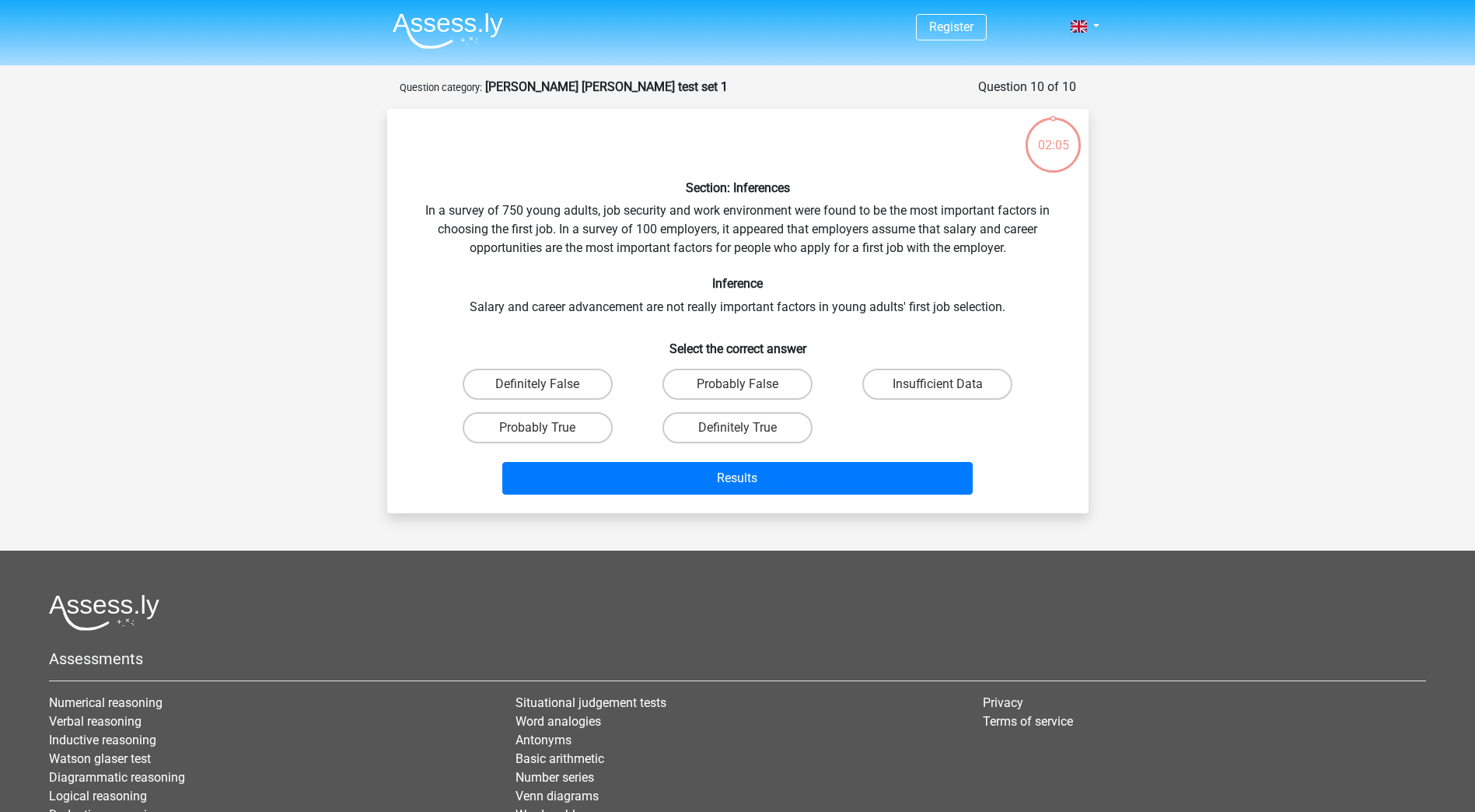
scroll to position [77, 0]
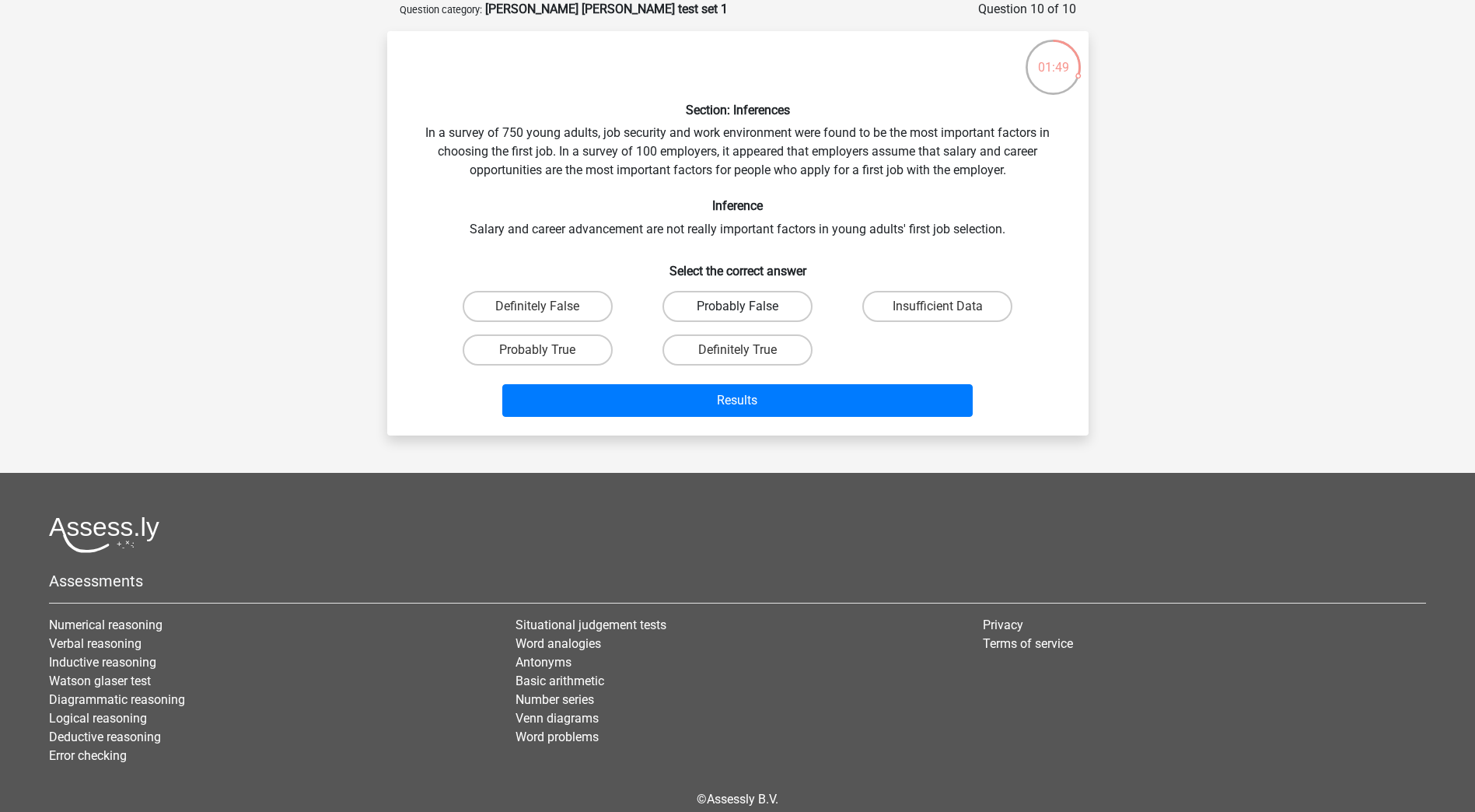
click at [773, 307] on label "Probably False" at bounding box center [738, 306] width 150 height 31
click at [747, 307] on input "Probably False" at bounding box center [742, 311] width 10 height 10
radio input "true"
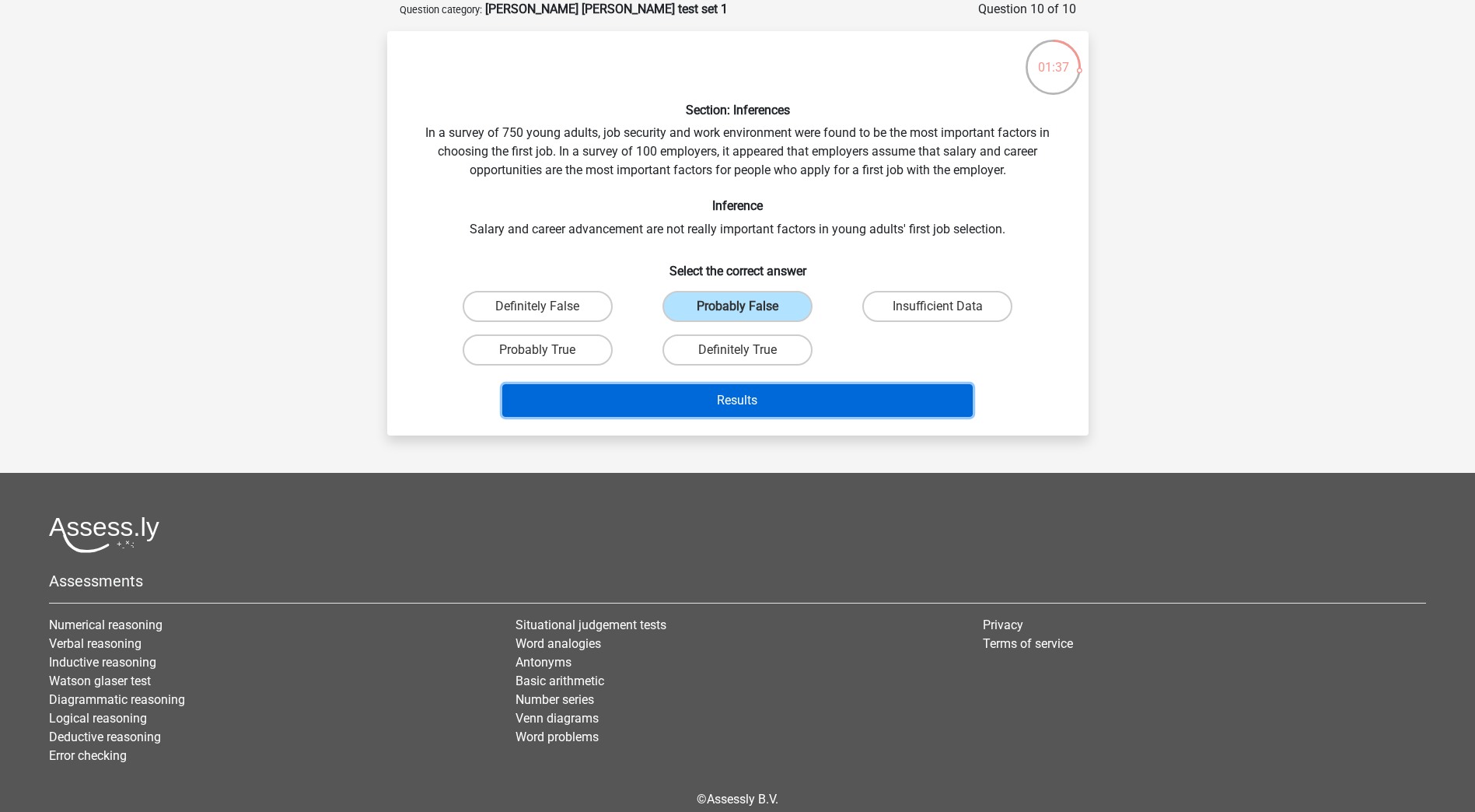
click at [805, 395] on button "Results" at bounding box center [738, 400] width 470 height 33
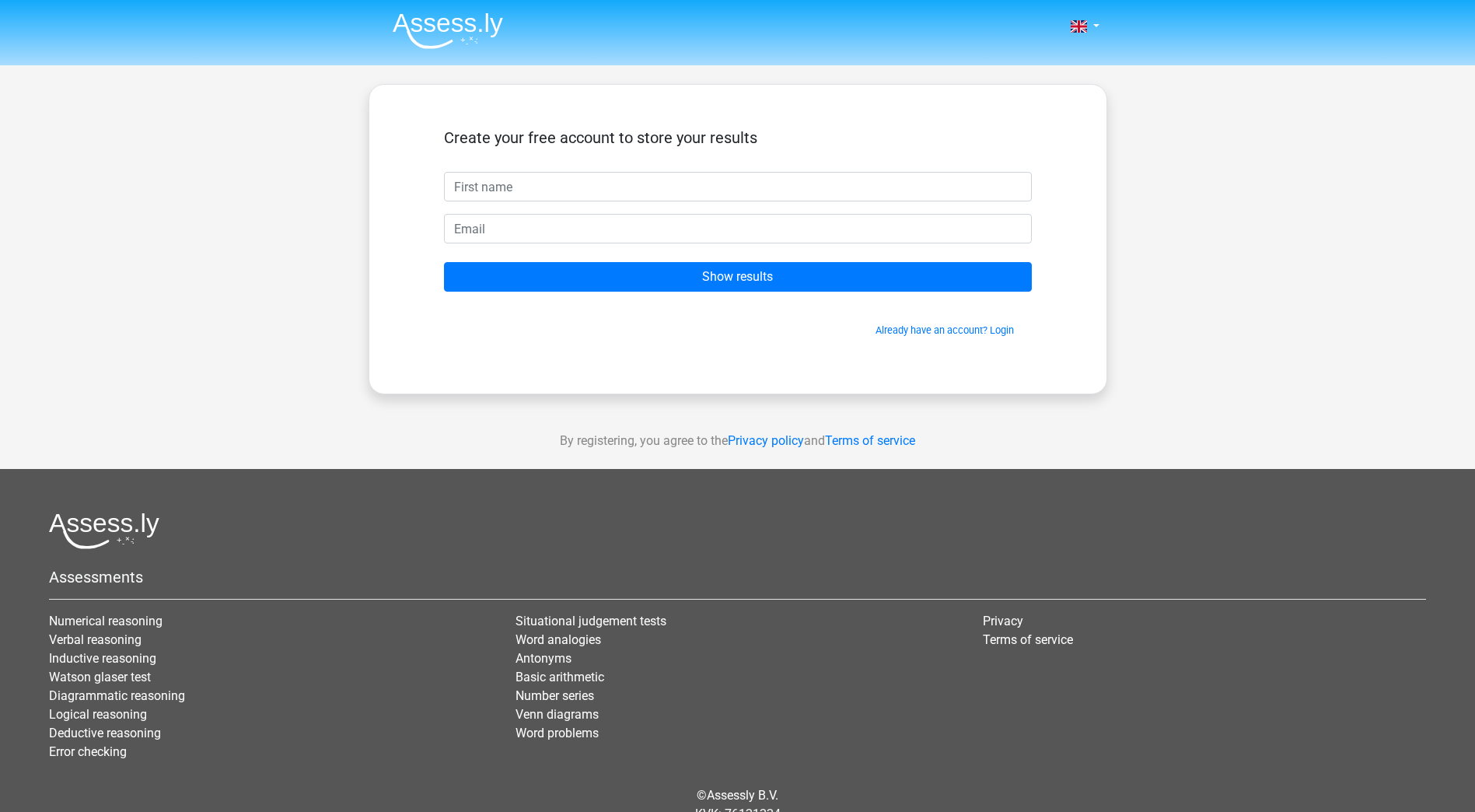
click at [565, 180] on input "text" at bounding box center [738, 186] width 588 height 29
type input "[PERSON_NAME]"
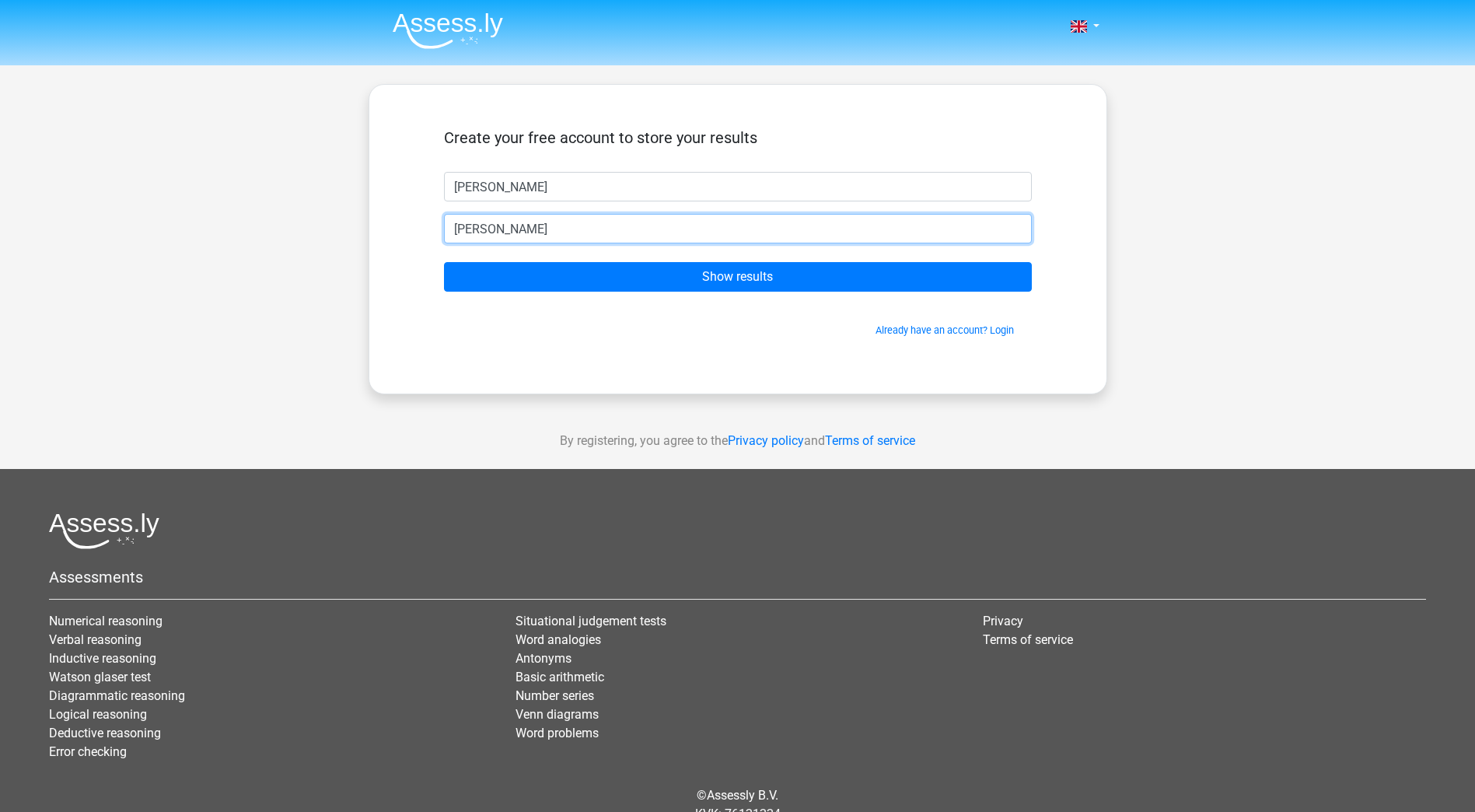
type input "[PERSON_NAME][EMAIL_ADDRESS][PERSON_NAME][PERSON_NAME][DOMAIN_NAME]"
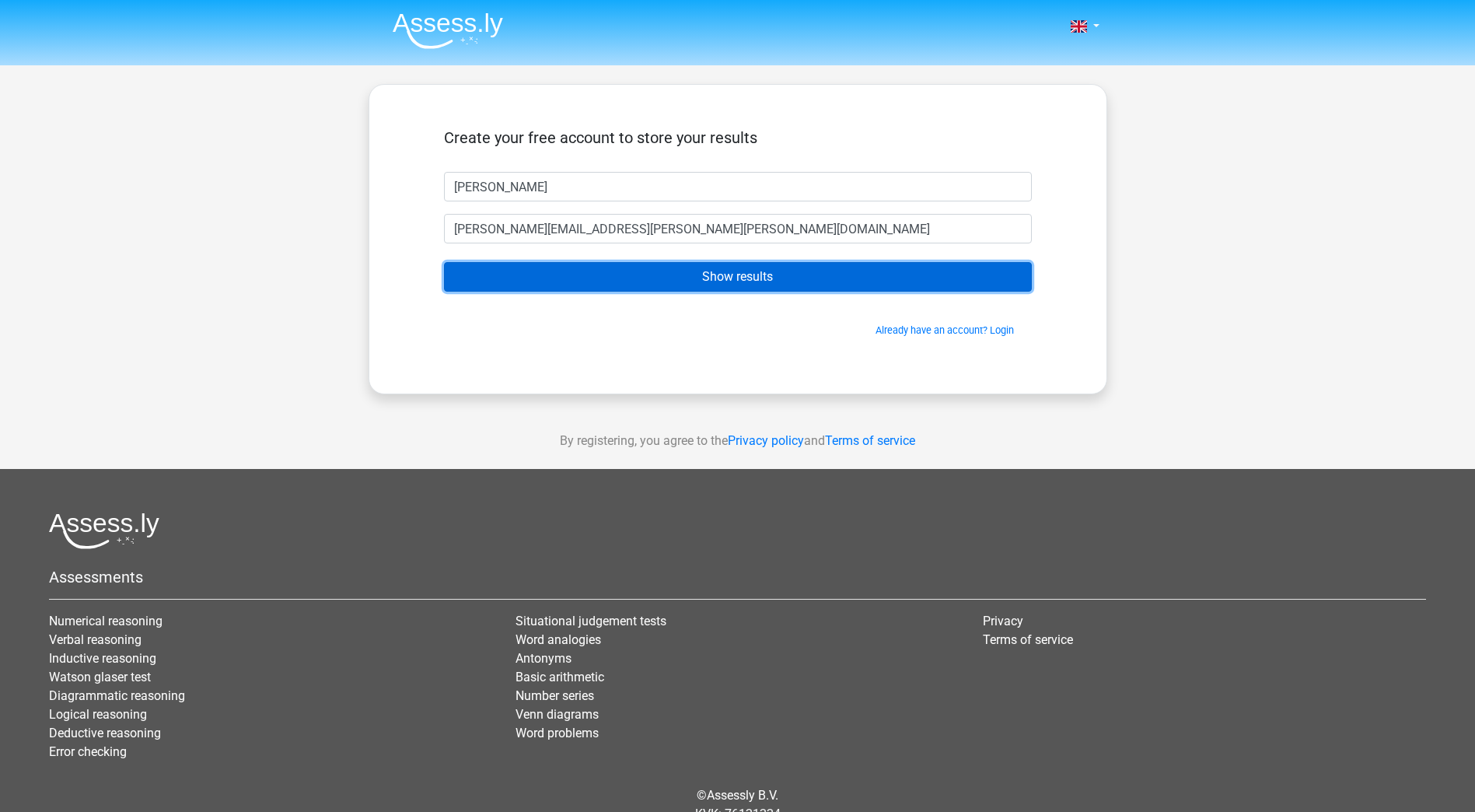
click at [629, 276] on input "Show results" at bounding box center [738, 276] width 588 height 29
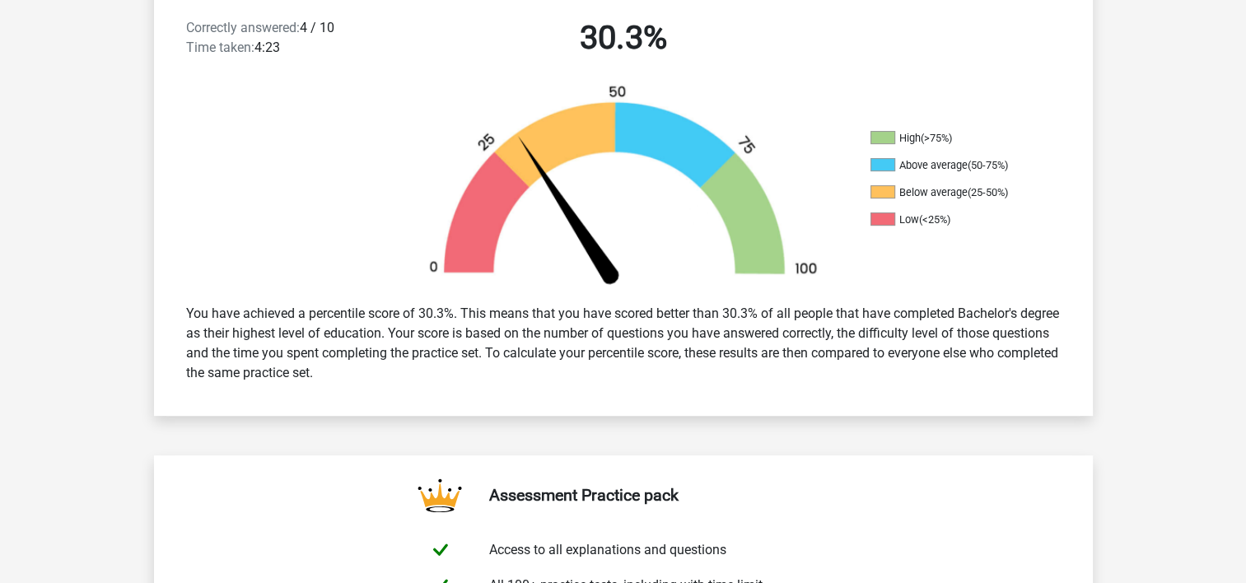
scroll to position [412, 0]
